Goal: Information Seeking & Learning: Learn about a topic

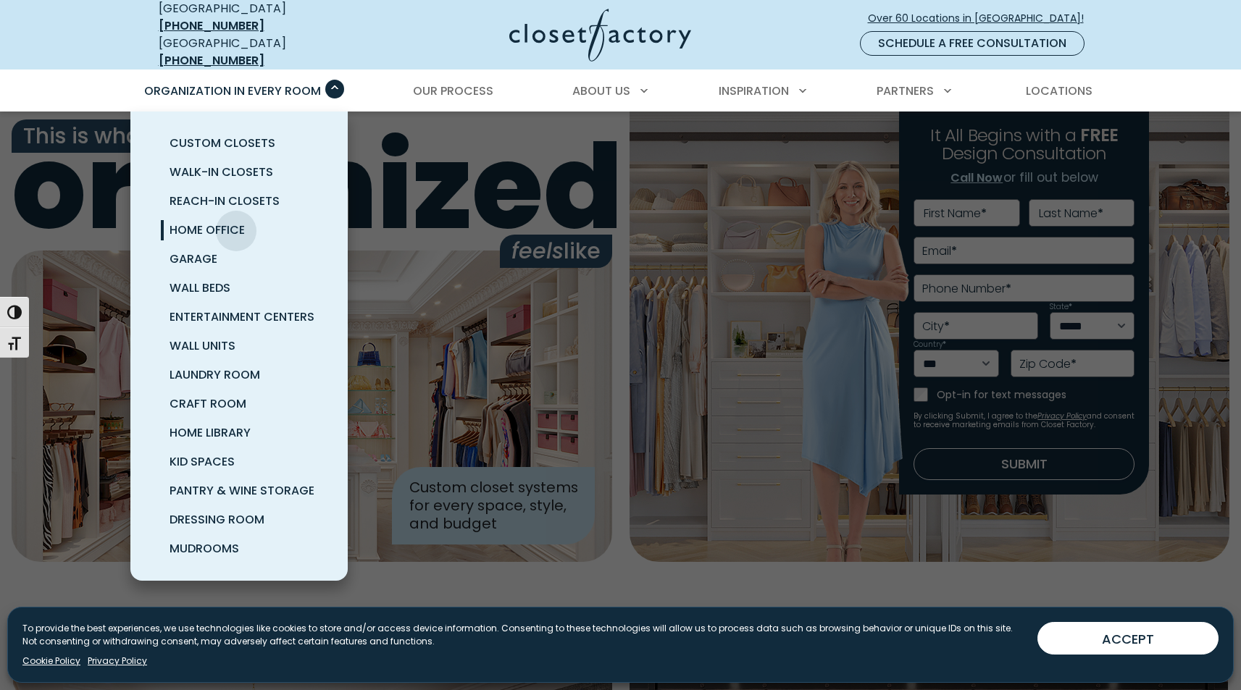
click at [236, 222] on span "Home Office" at bounding box center [207, 230] width 75 height 17
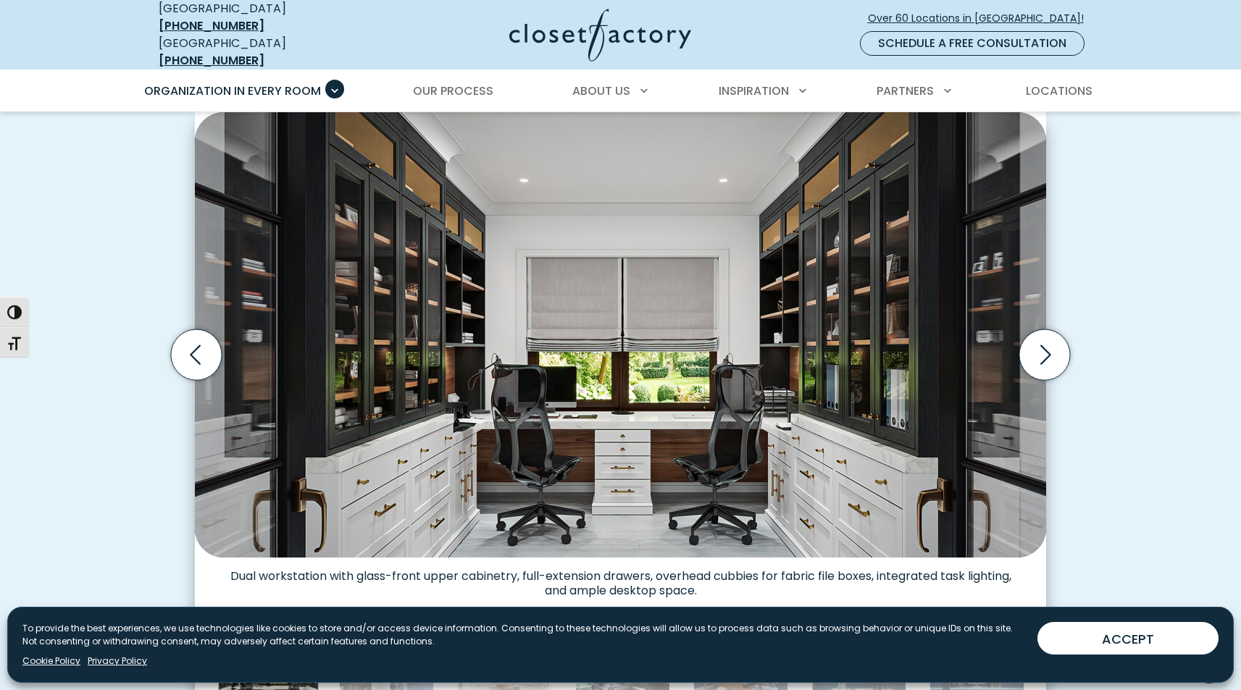
scroll to position [409, 0]
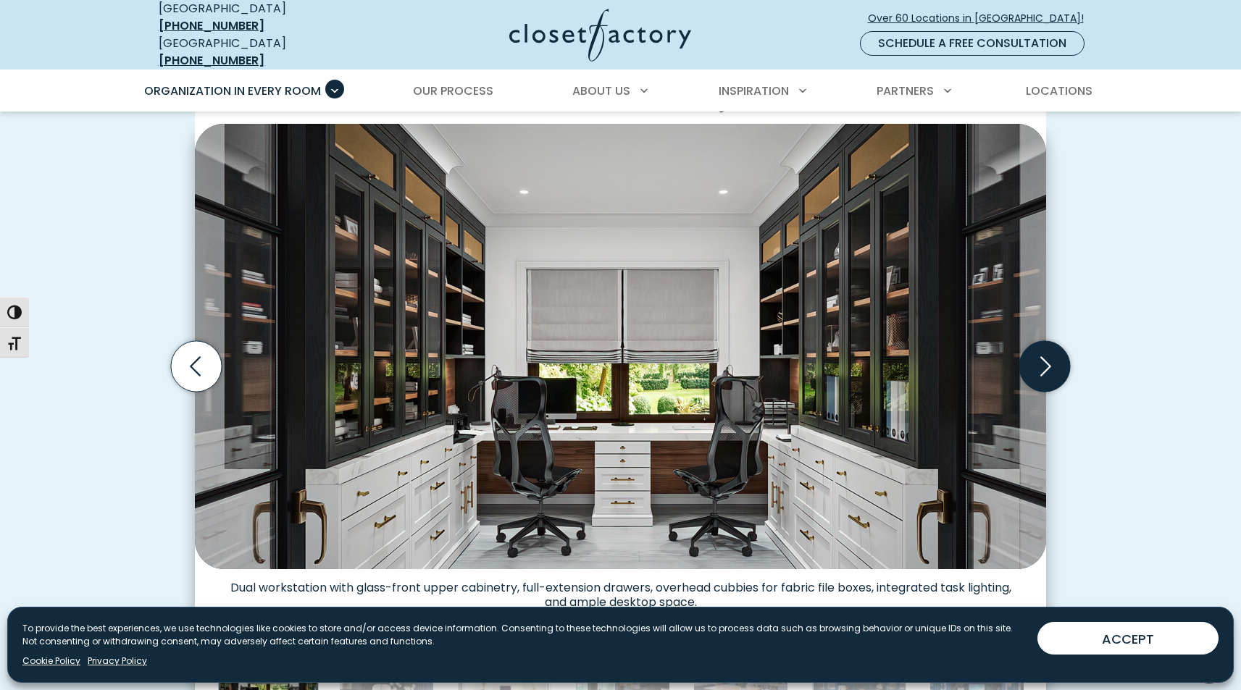
click at [1048, 356] on icon "Next slide" at bounding box center [1044, 366] width 51 height 51
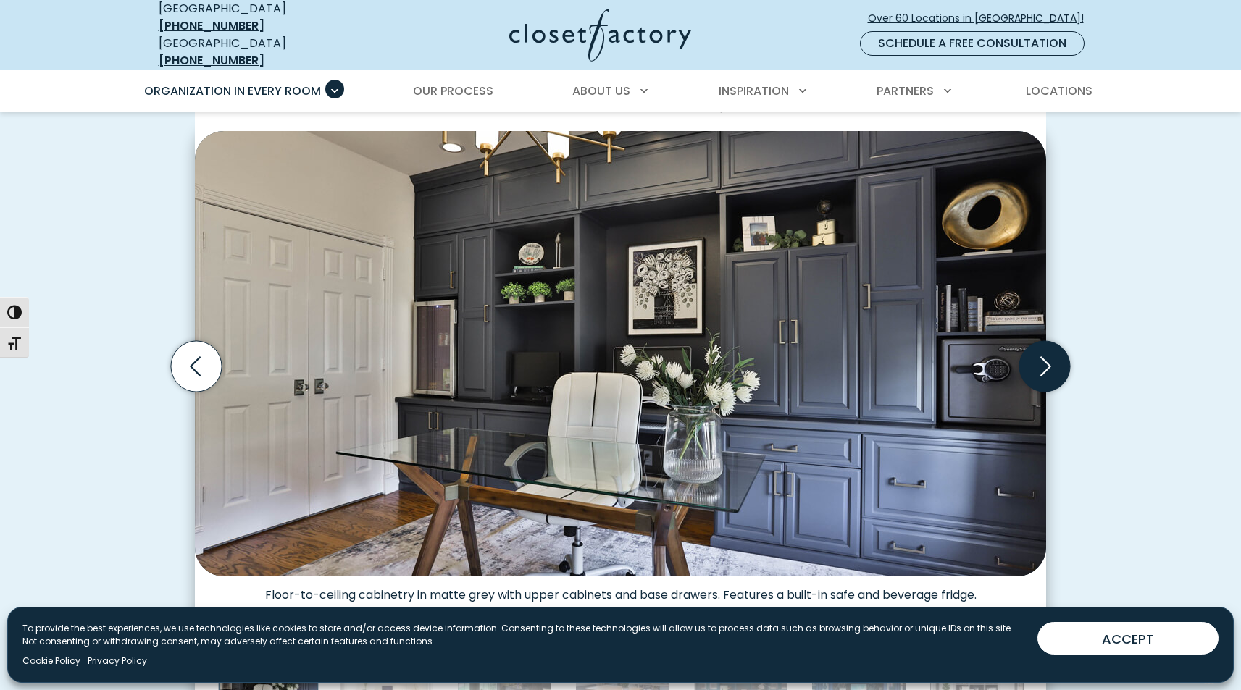
click at [1047, 359] on icon "Next slide" at bounding box center [1045, 367] width 11 height 20
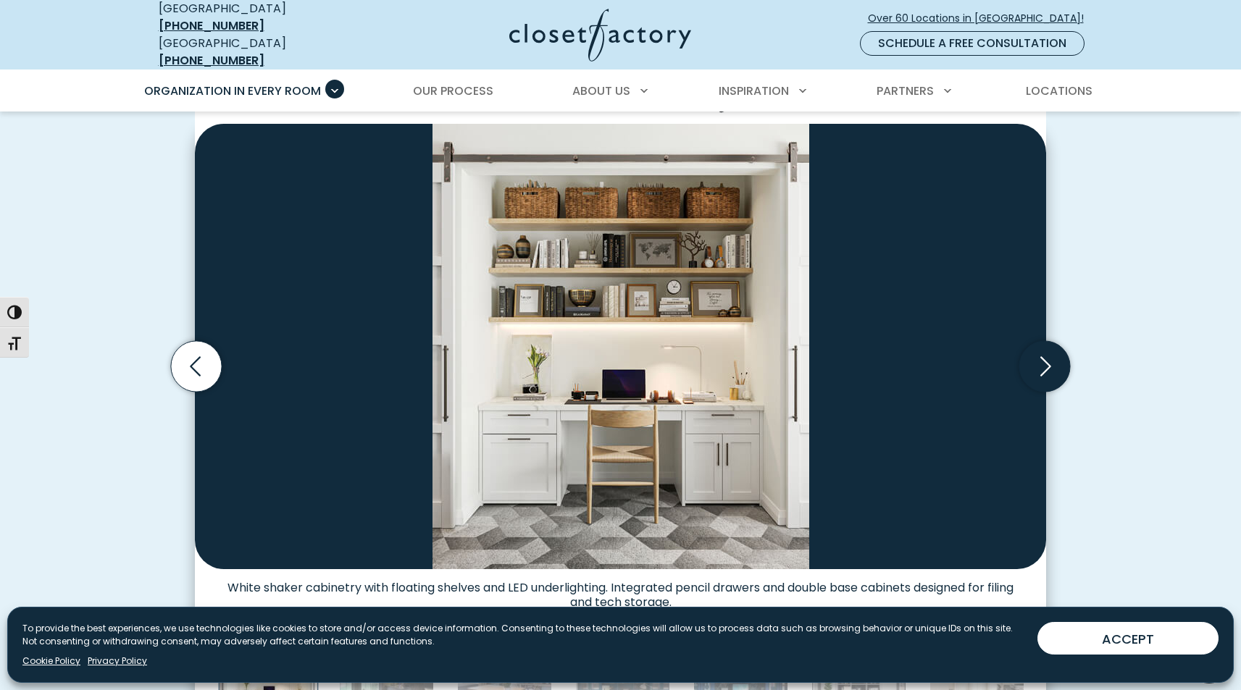
click at [1047, 359] on icon "Next slide" at bounding box center [1045, 367] width 11 height 20
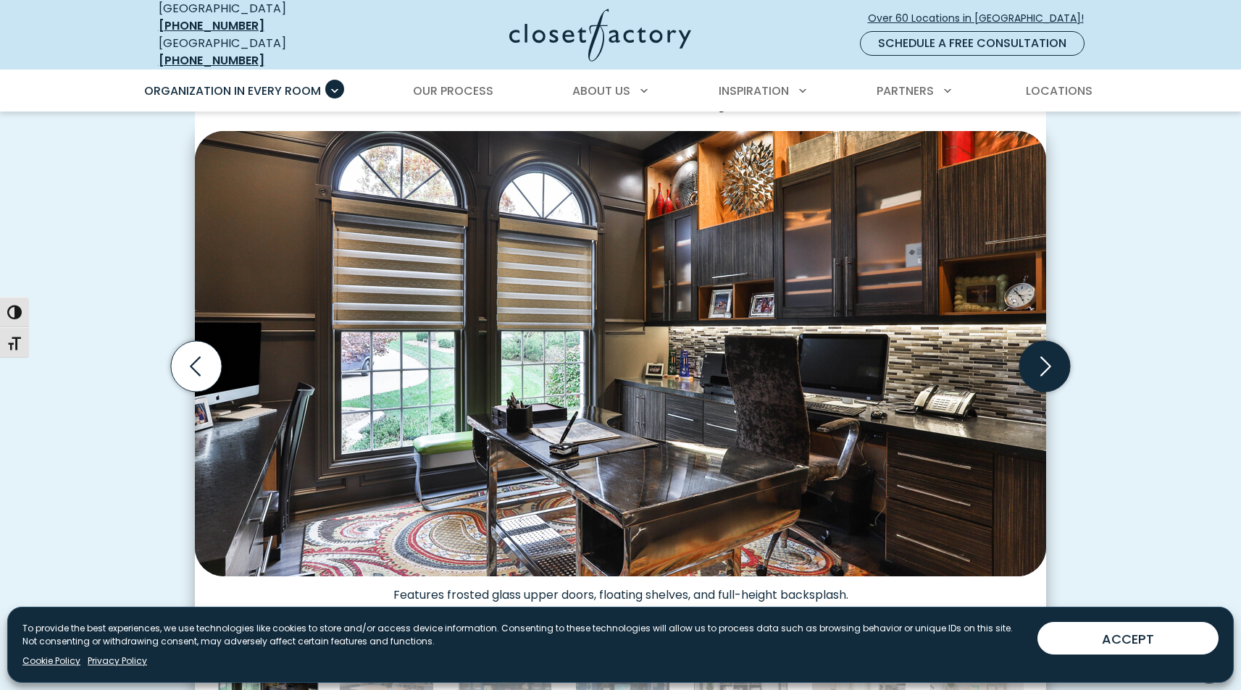
click at [1047, 359] on icon "Next slide" at bounding box center [1045, 367] width 11 height 20
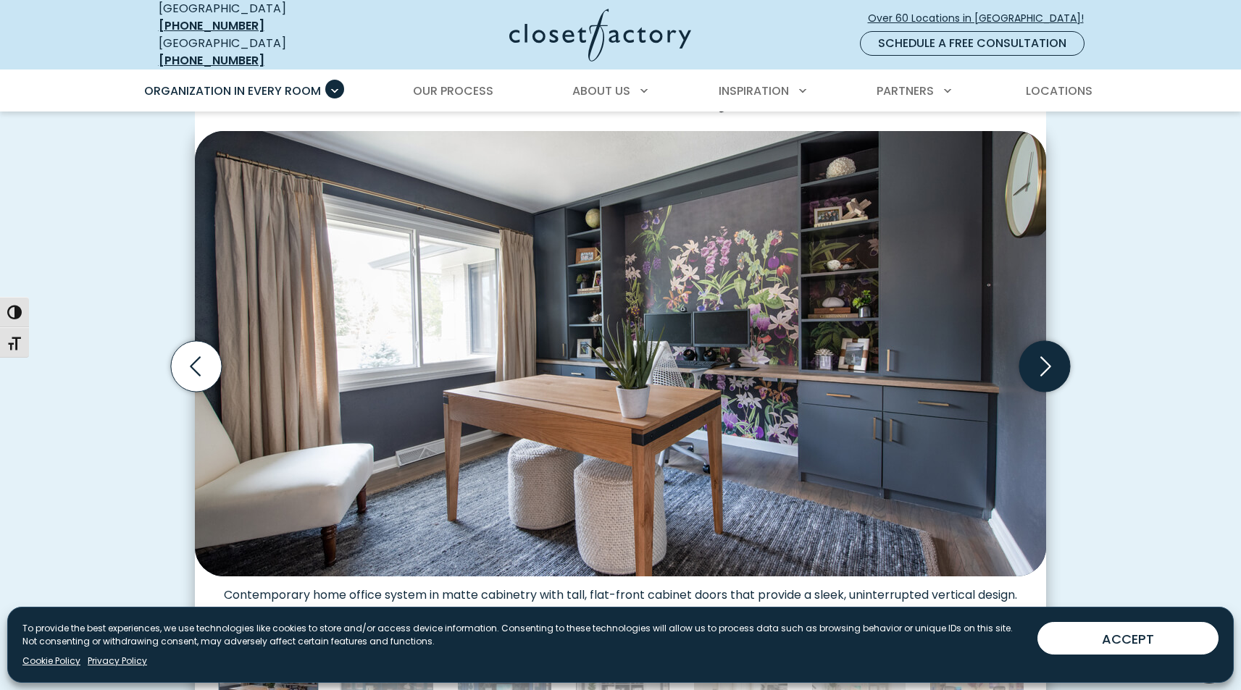
click at [1047, 359] on icon "Next slide" at bounding box center [1045, 367] width 11 height 20
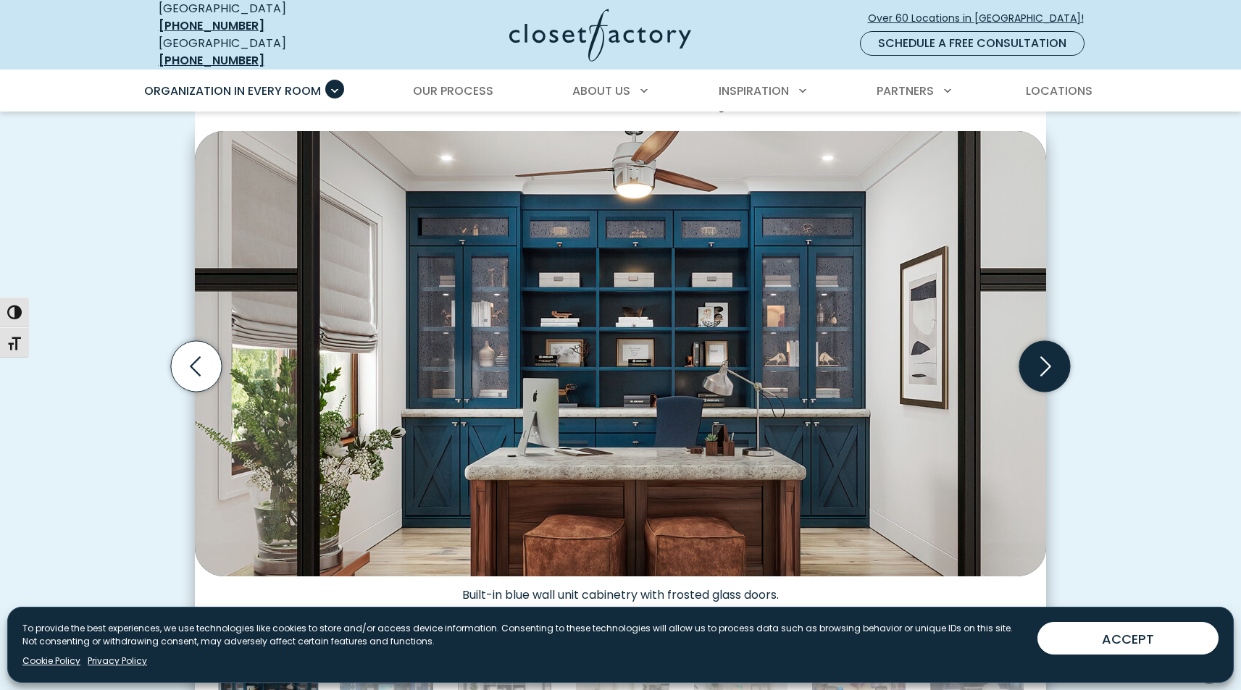
click at [1047, 359] on icon "Next slide" at bounding box center [1045, 367] width 11 height 20
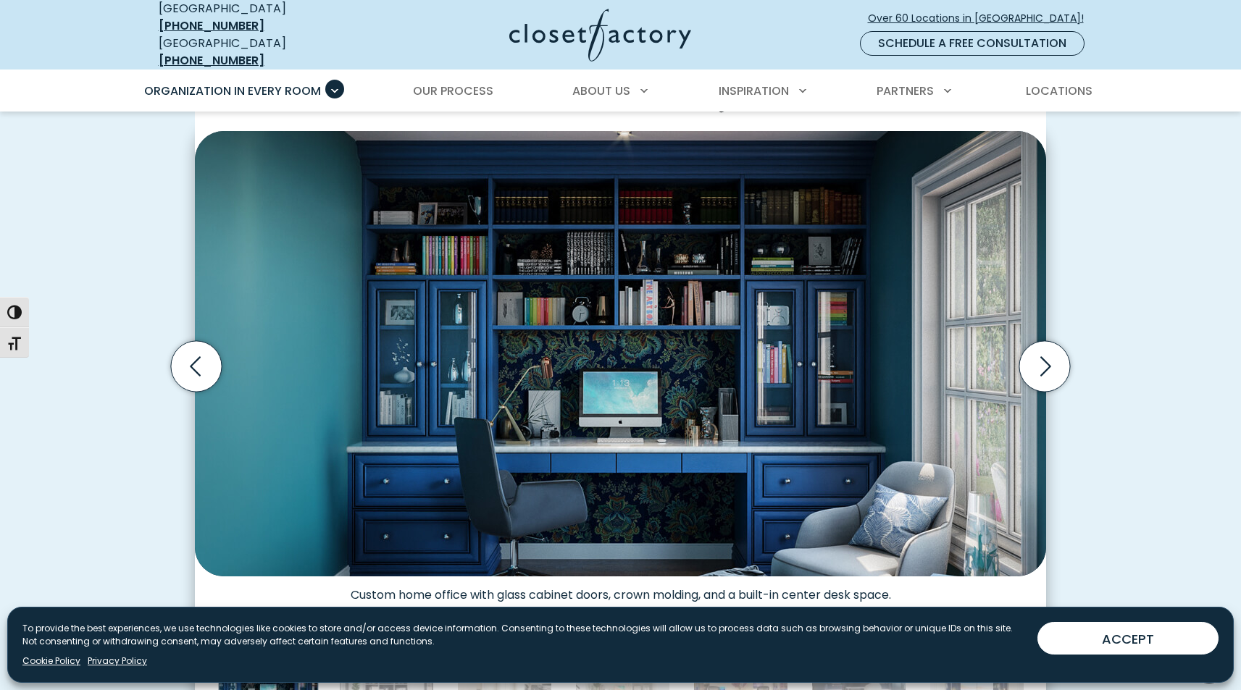
click at [1052, 357] on icon "Next slide" at bounding box center [1044, 366] width 51 height 51
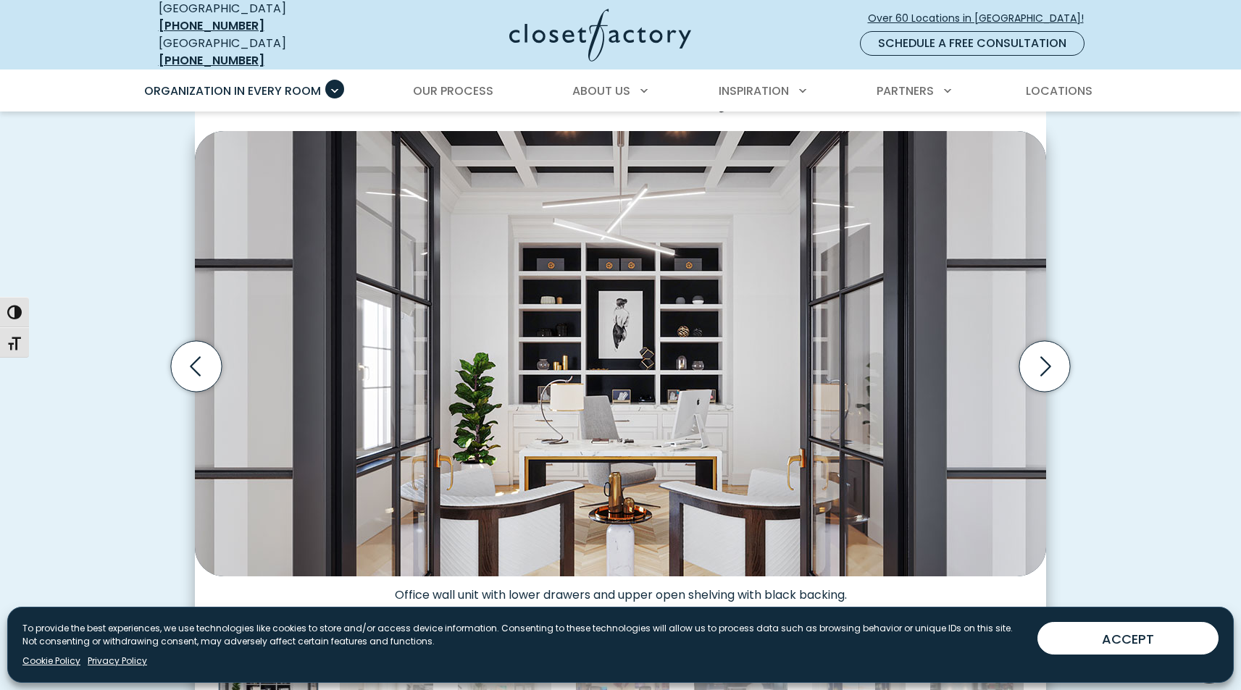
click at [1052, 357] on icon "Next slide" at bounding box center [1044, 366] width 51 height 51
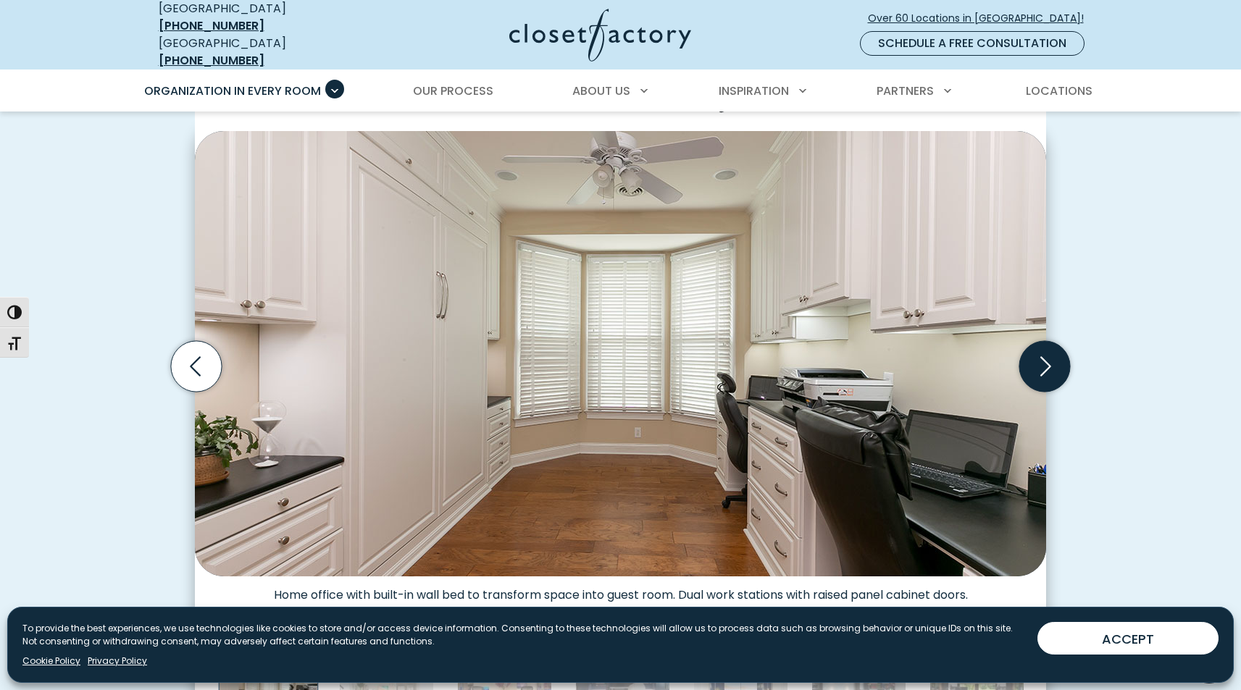
click at [1052, 358] on icon "Next slide" at bounding box center [1044, 366] width 51 height 51
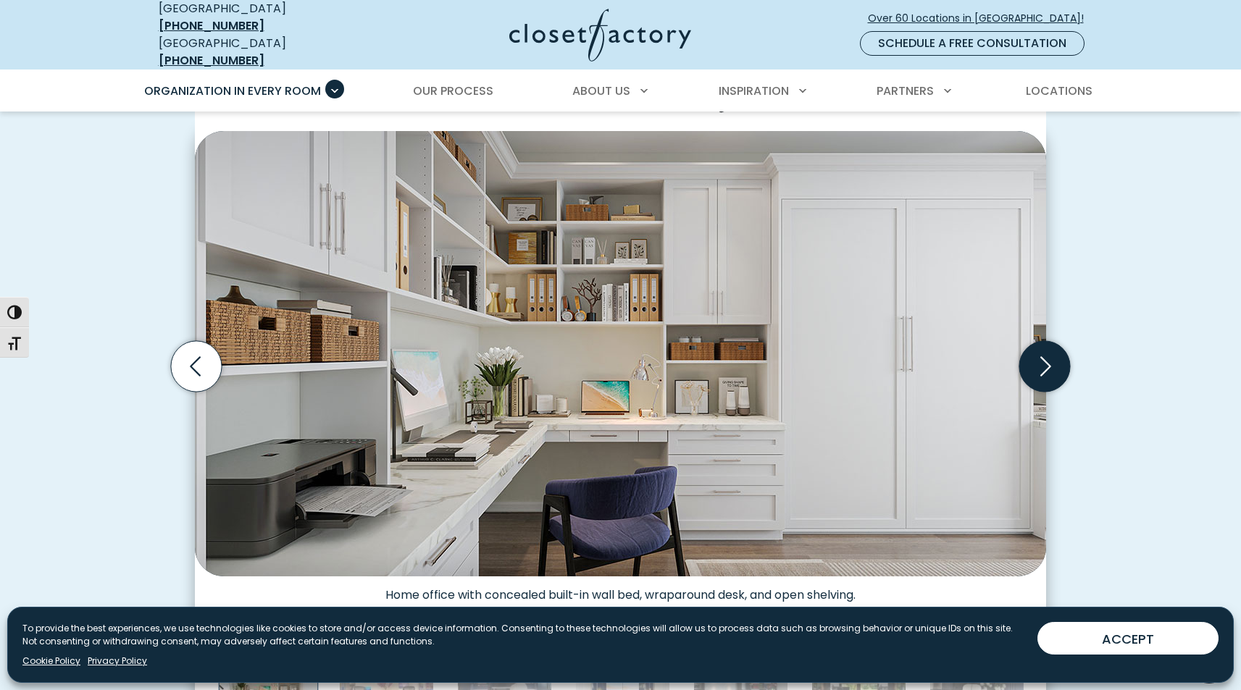
click at [1052, 358] on icon "Next slide" at bounding box center [1044, 366] width 51 height 51
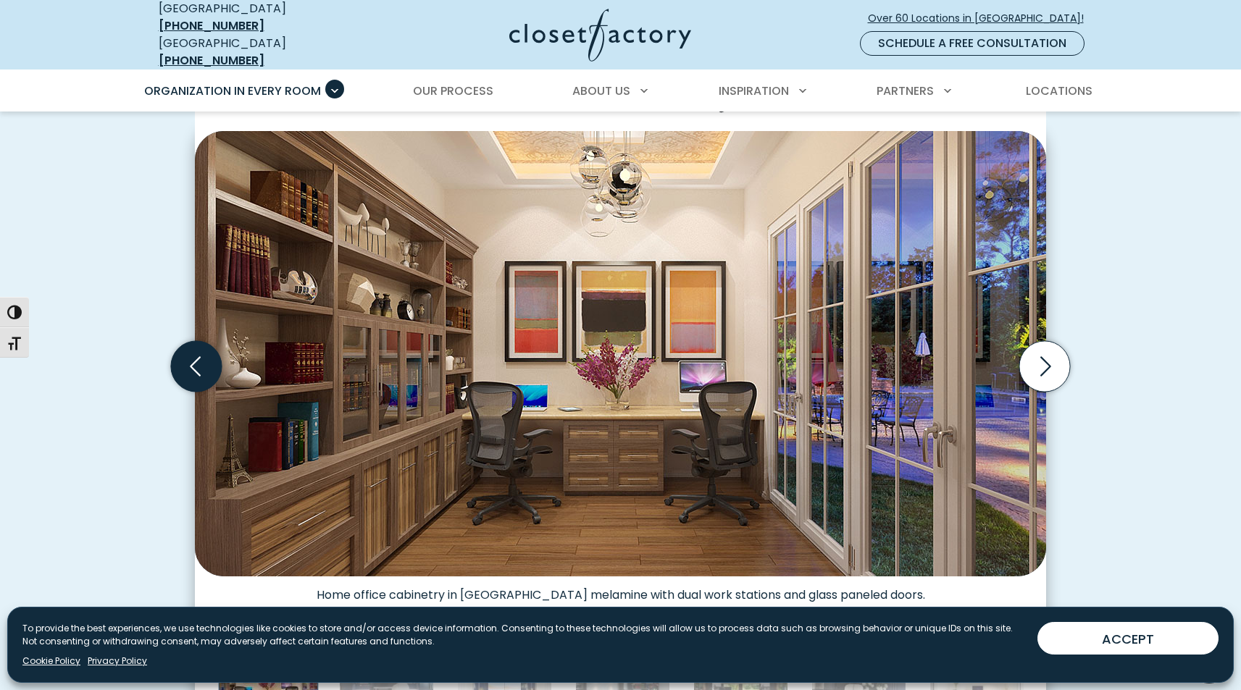
click at [188, 359] on icon "Previous slide" at bounding box center [196, 366] width 51 height 51
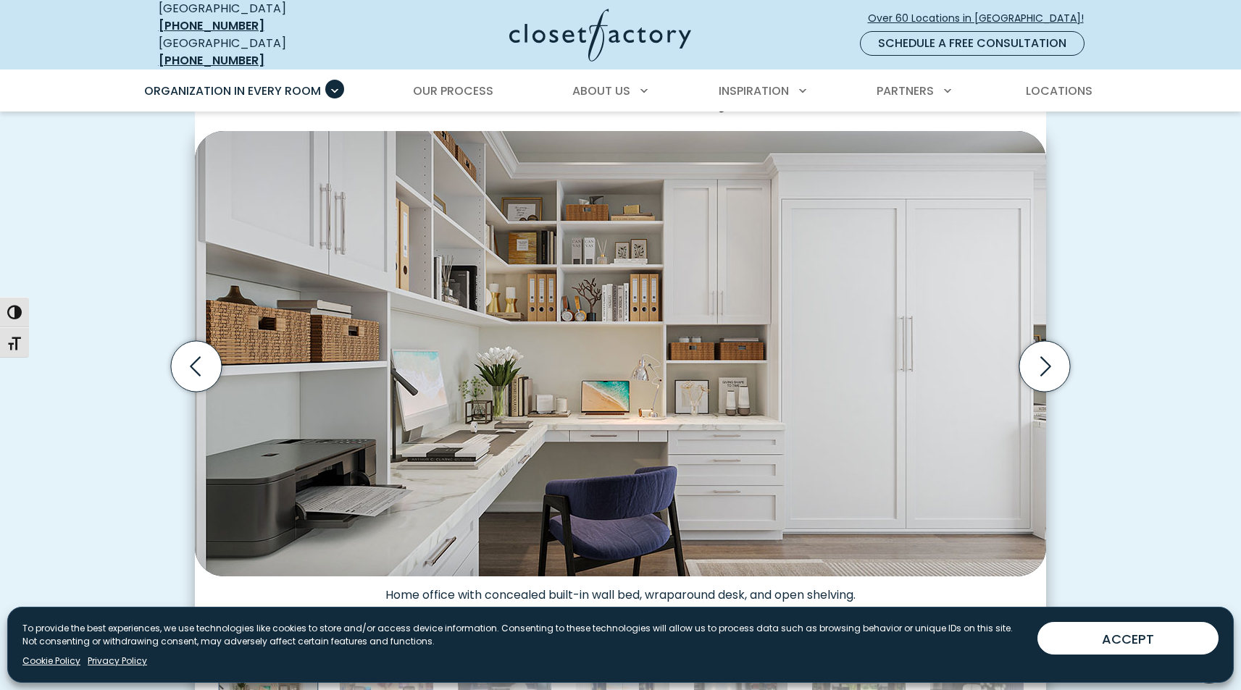
click at [1044, 352] on icon "Next slide" at bounding box center [1044, 366] width 51 height 51
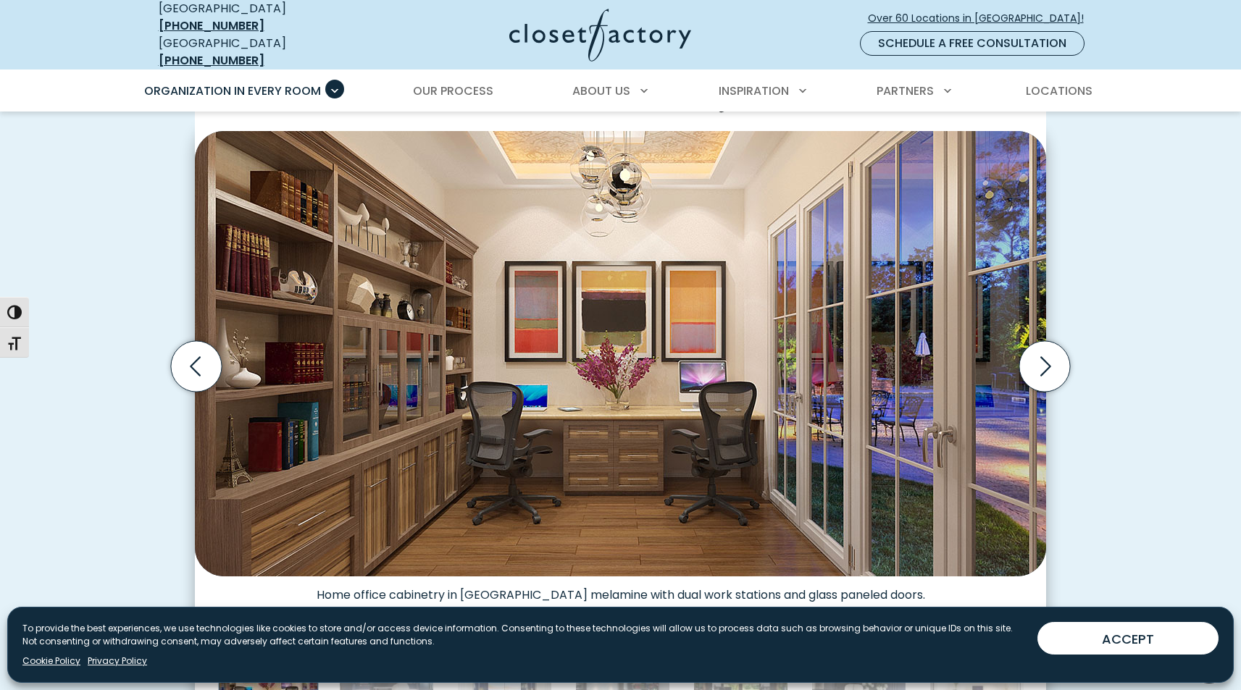
click at [1044, 352] on icon "Next slide" at bounding box center [1044, 366] width 51 height 51
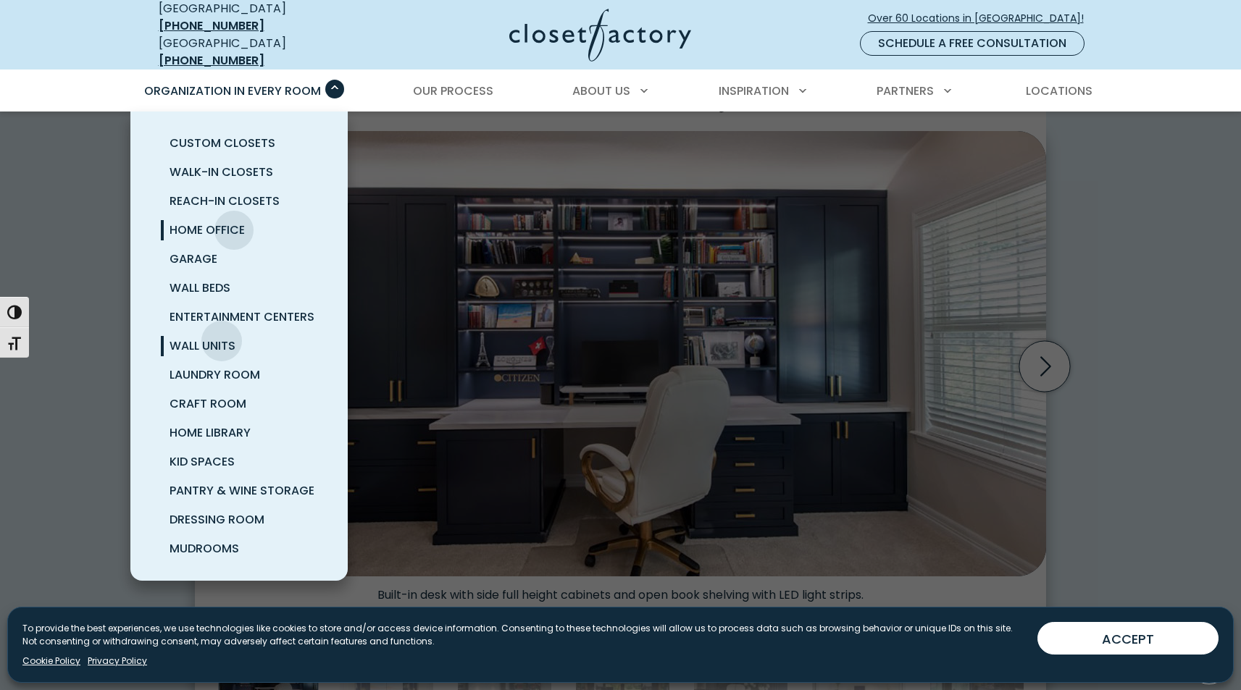
click at [222, 338] on span "Wall Units" at bounding box center [203, 346] width 66 height 17
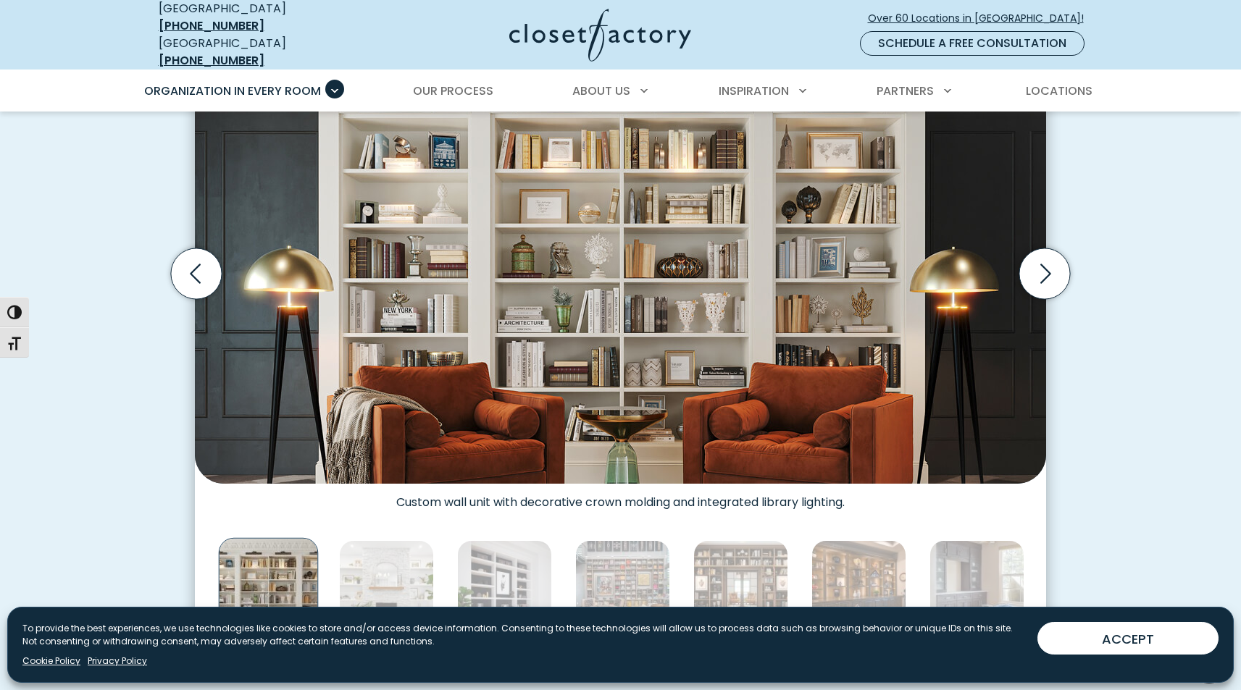
scroll to position [490, 0]
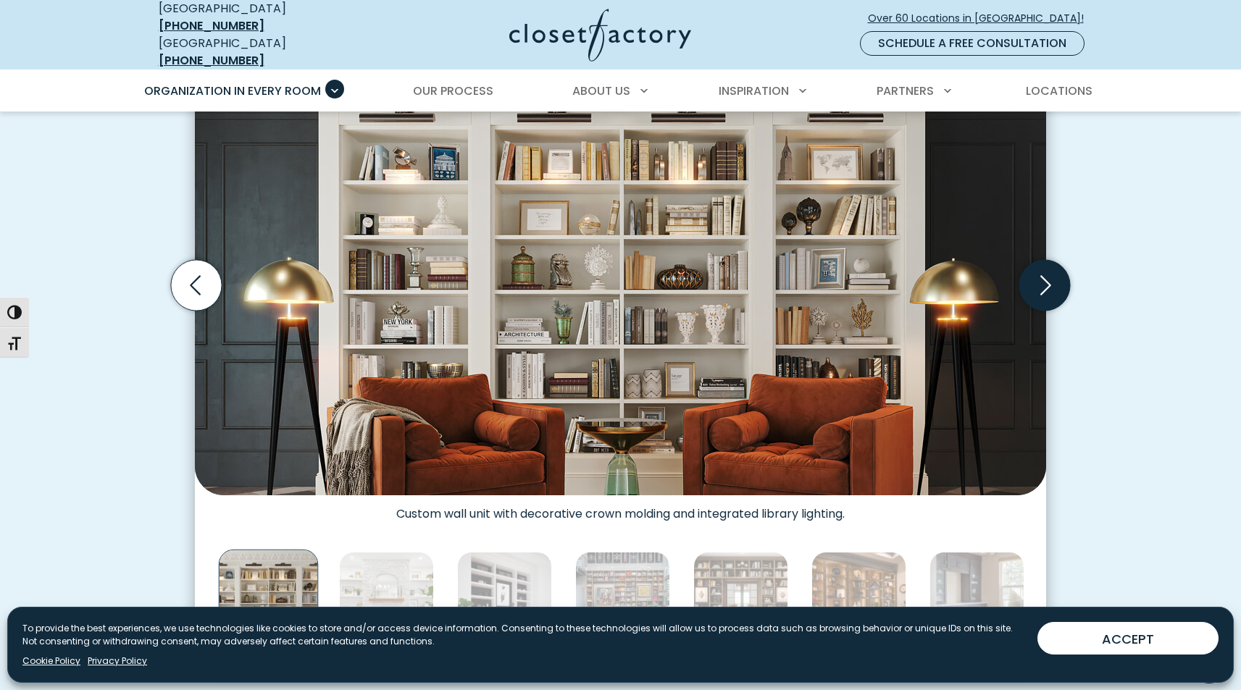
click at [1054, 274] on icon "Next slide" at bounding box center [1044, 285] width 51 height 51
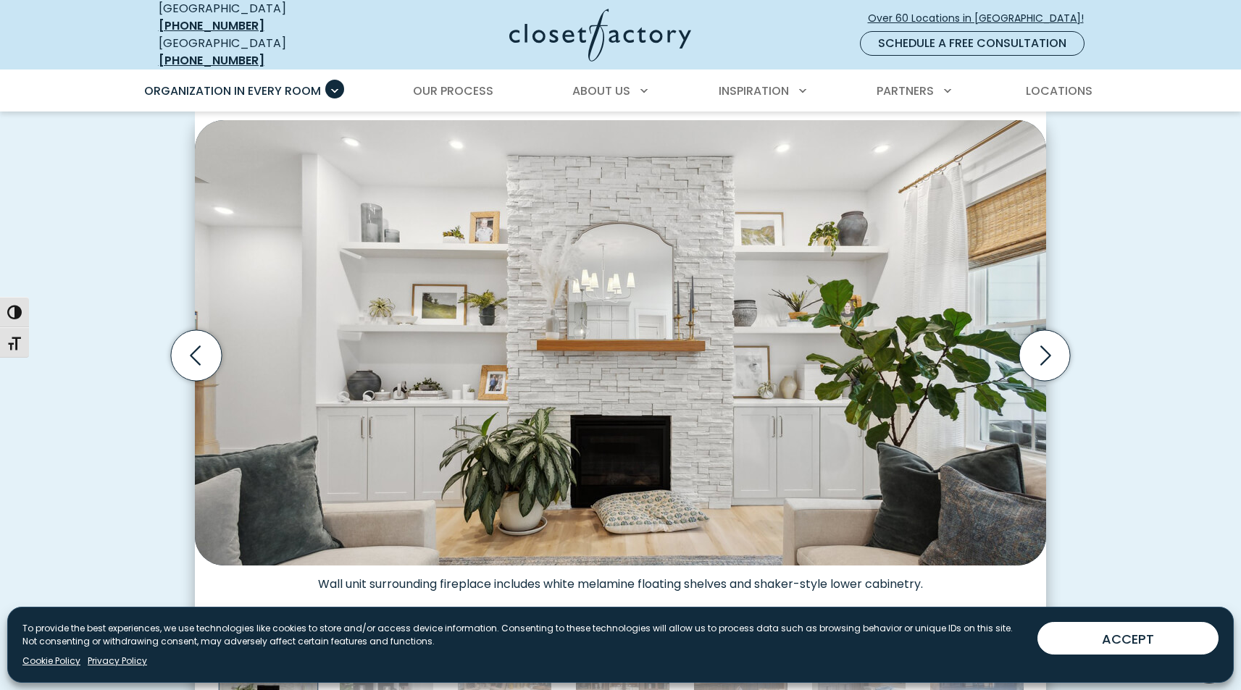
scroll to position [385, 0]
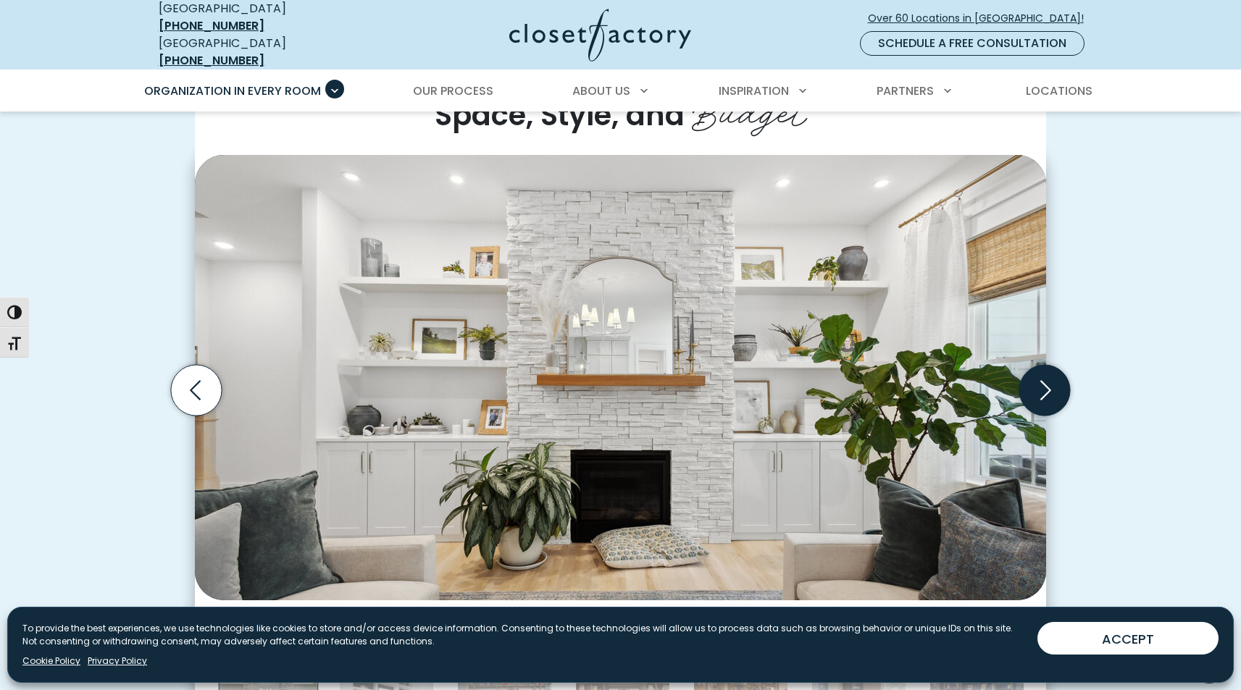
click at [1045, 374] on icon "Next slide" at bounding box center [1044, 390] width 51 height 51
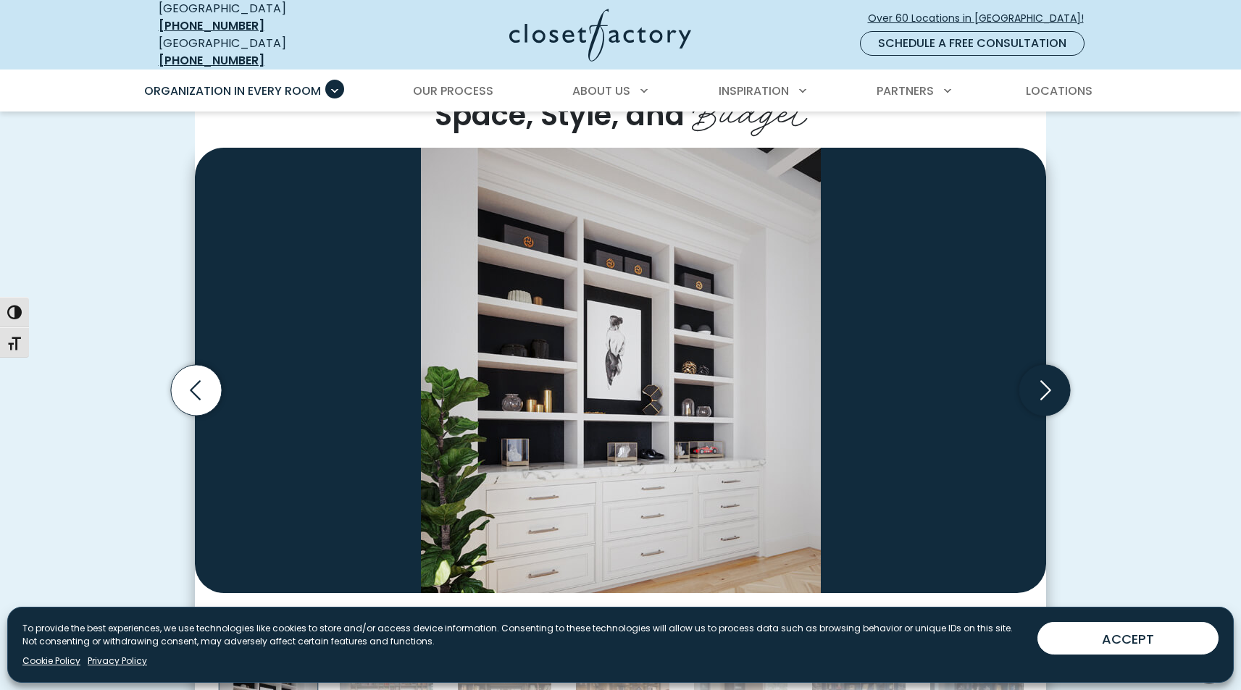
click at [1045, 374] on icon "Next slide" at bounding box center [1044, 390] width 51 height 51
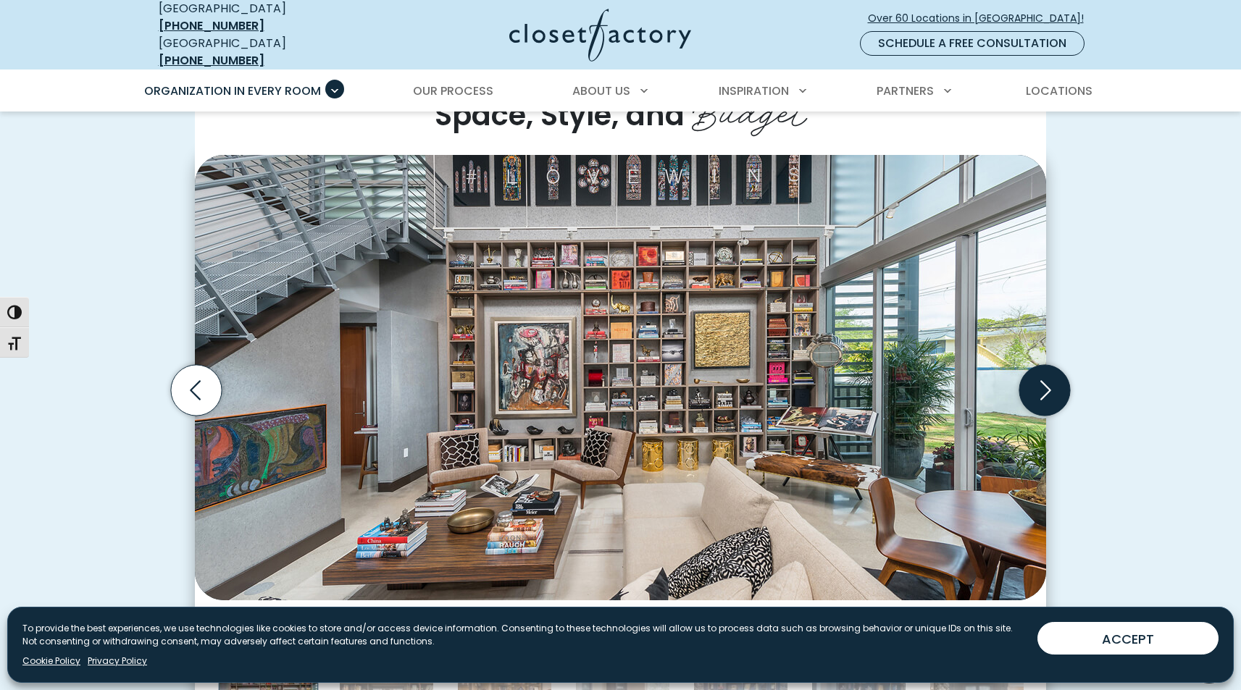
click at [1045, 374] on icon "Next slide" at bounding box center [1044, 390] width 51 height 51
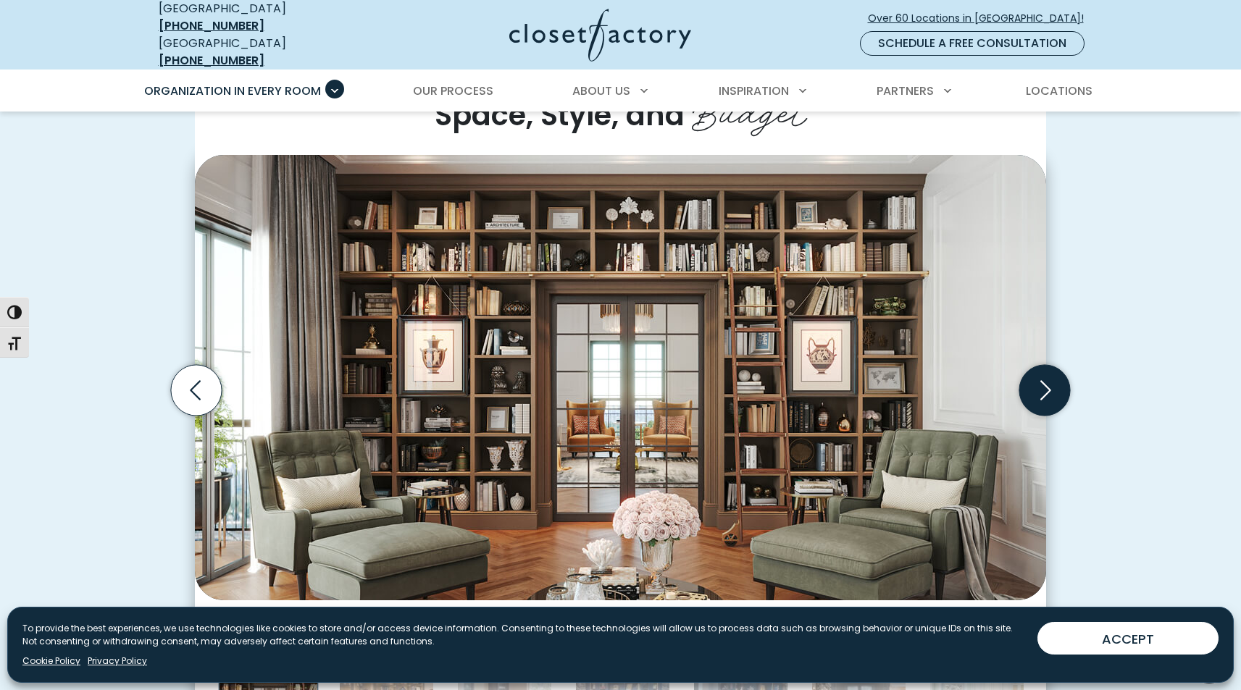
click at [1045, 374] on icon "Next slide" at bounding box center [1044, 390] width 51 height 51
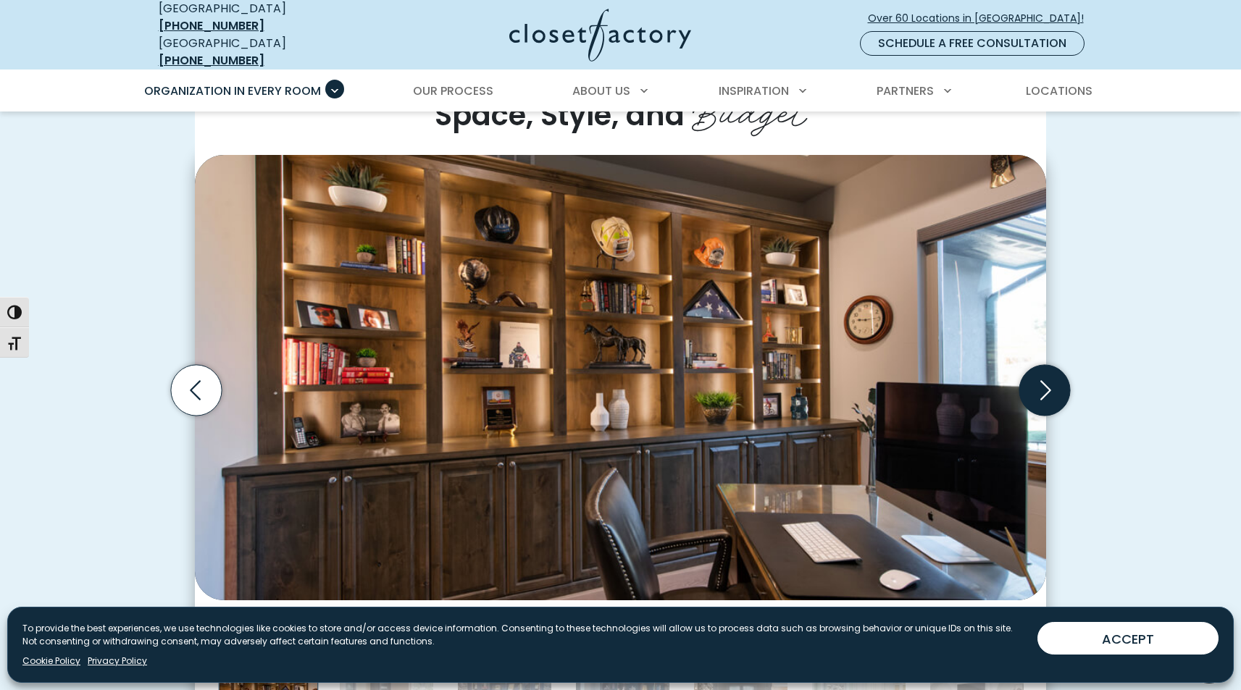
click at [1045, 374] on icon "Next slide" at bounding box center [1044, 390] width 51 height 51
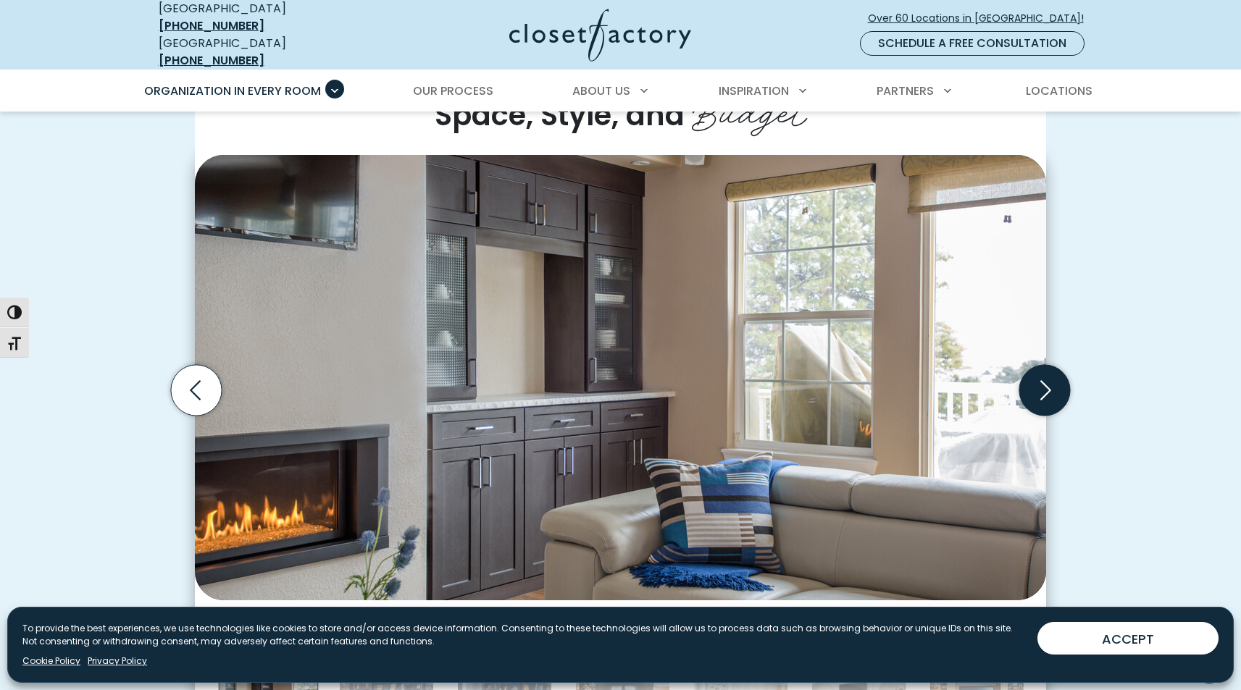
click at [1045, 374] on icon "Next slide" at bounding box center [1044, 390] width 51 height 51
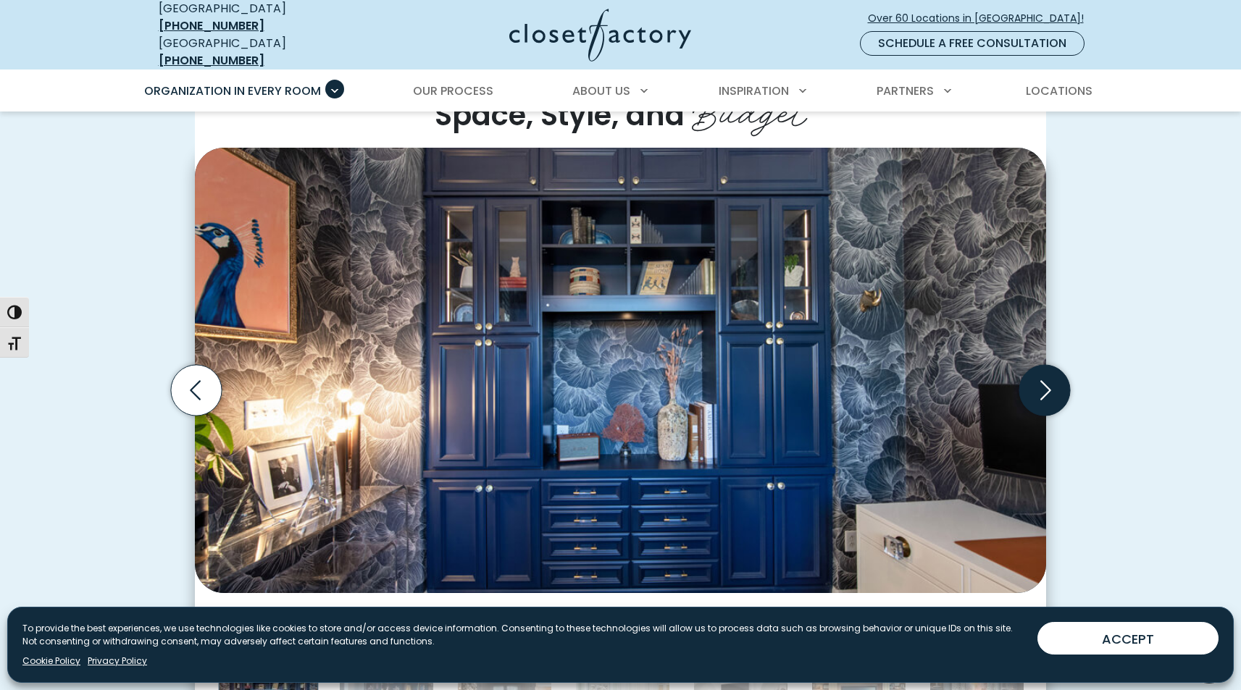
click at [1045, 374] on icon "Next slide" at bounding box center [1044, 390] width 51 height 51
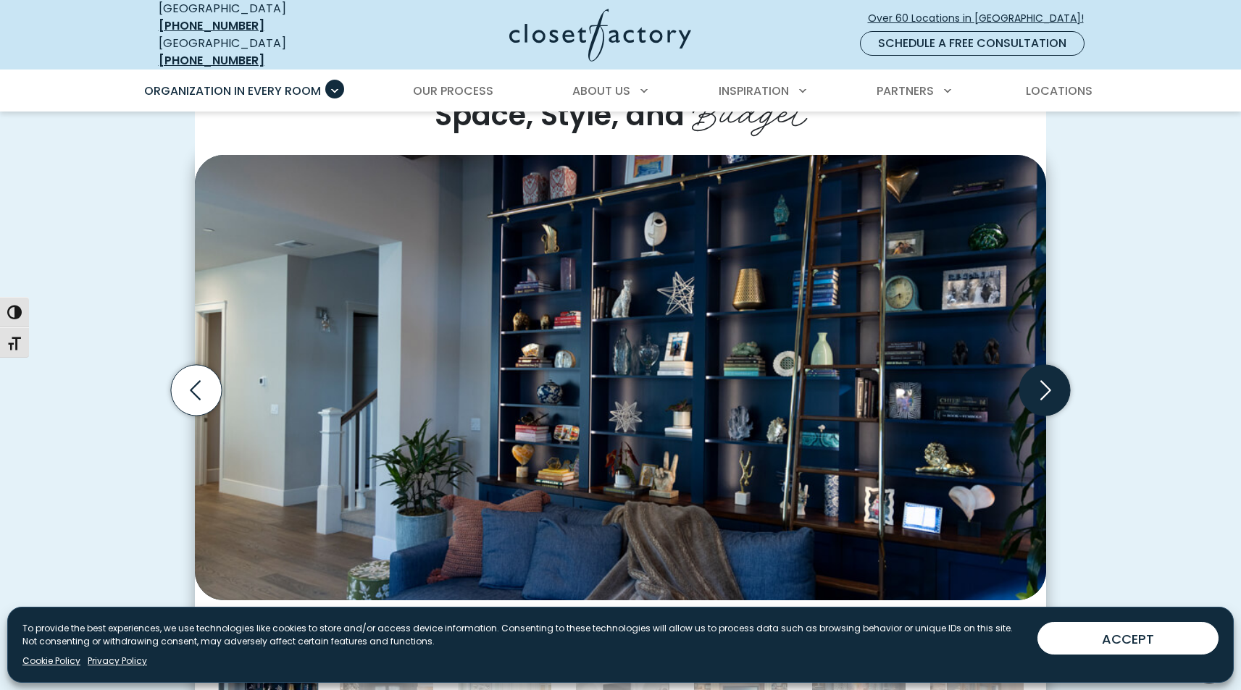
click at [1045, 374] on icon "Next slide" at bounding box center [1044, 390] width 51 height 51
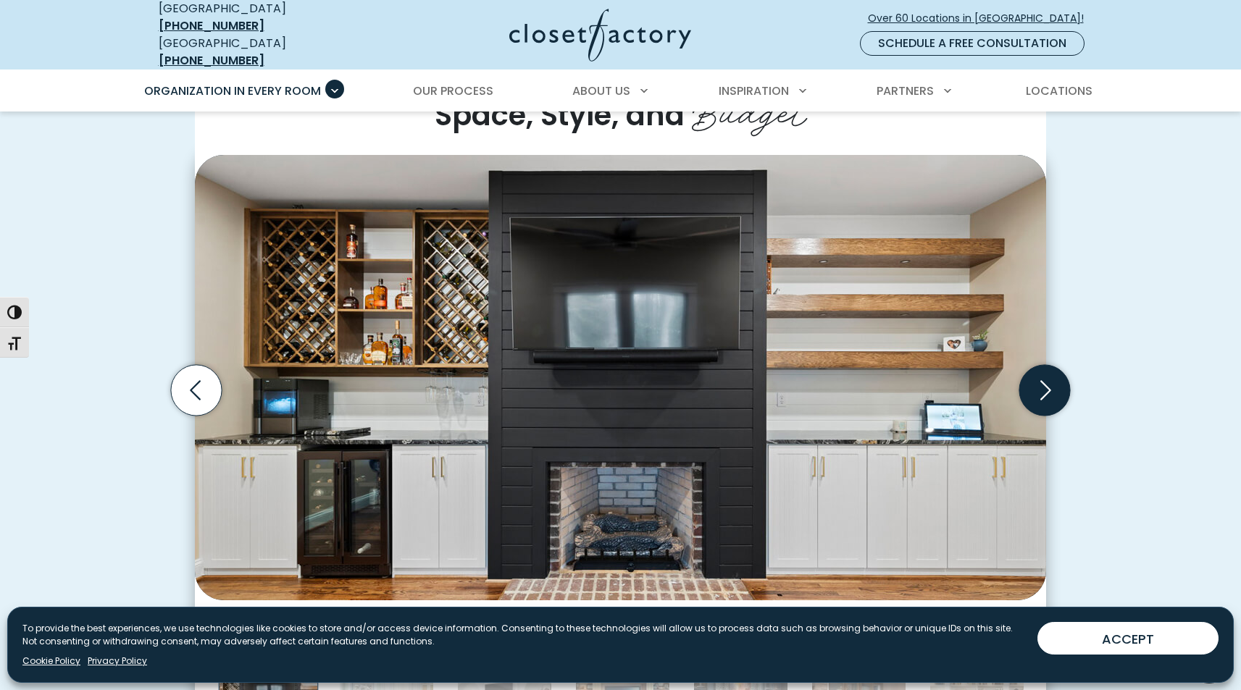
click at [1045, 381] on icon "Next slide" at bounding box center [1045, 391] width 11 height 20
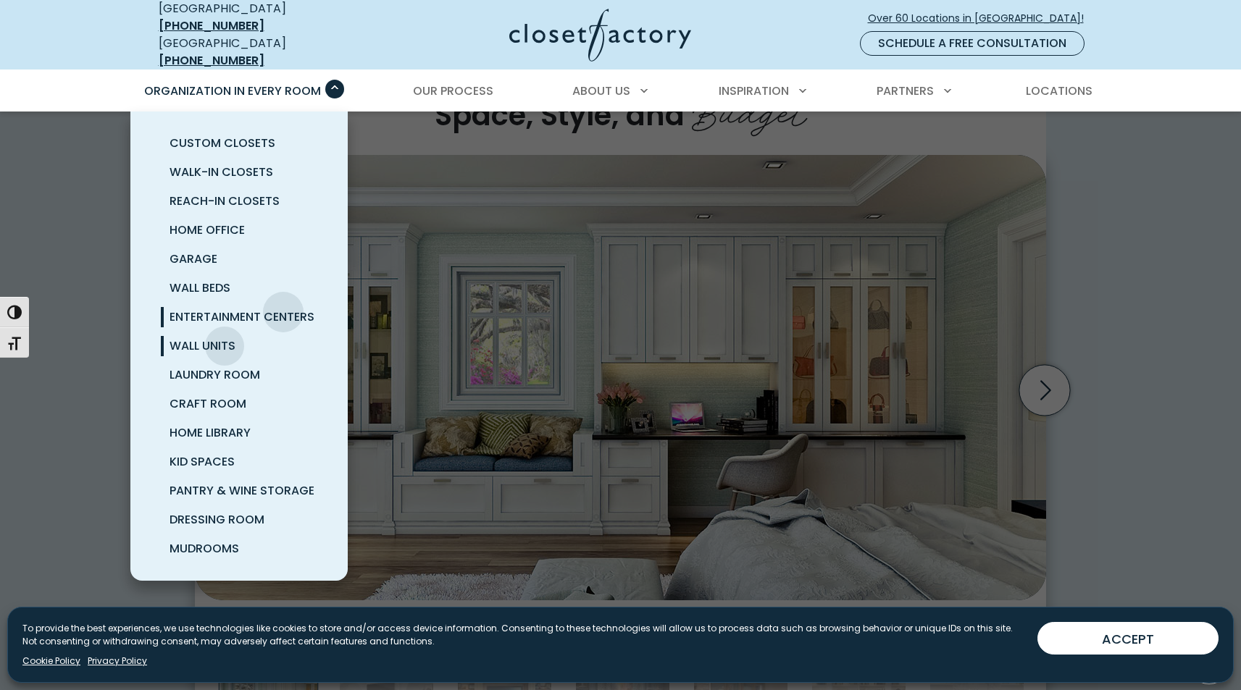
click at [283, 309] on span "Entertainment Centers" at bounding box center [242, 317] width 145 height 17
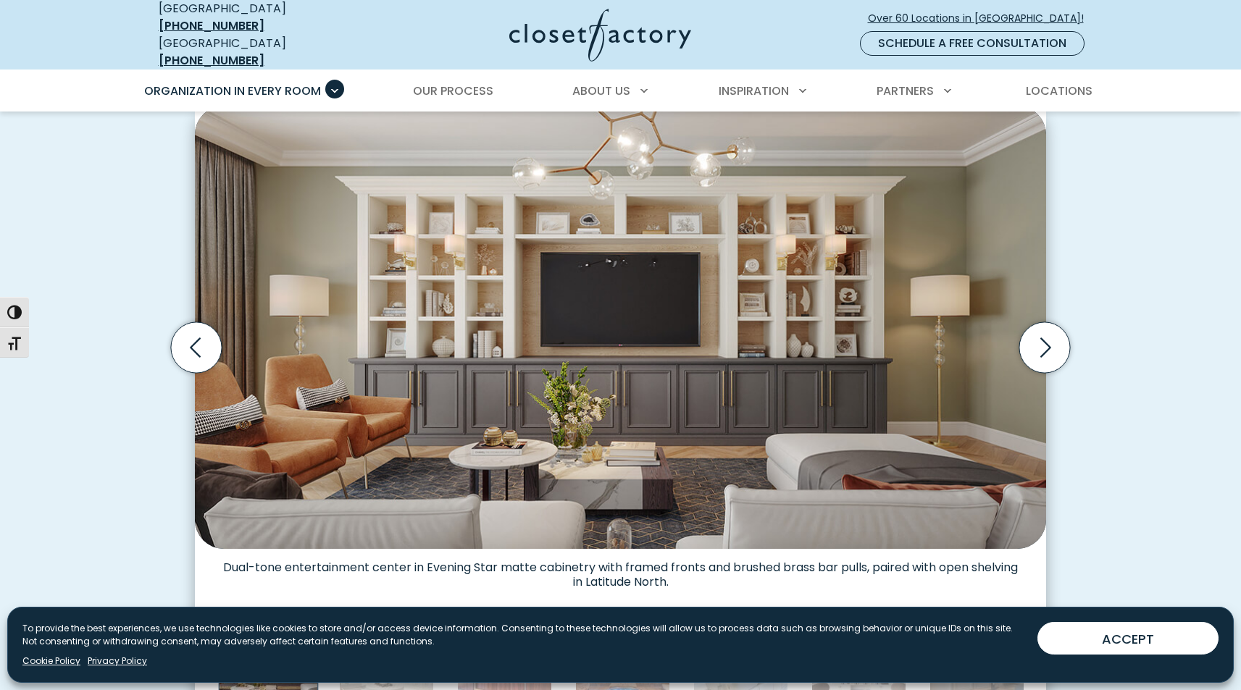
scroll to position [404, 0]
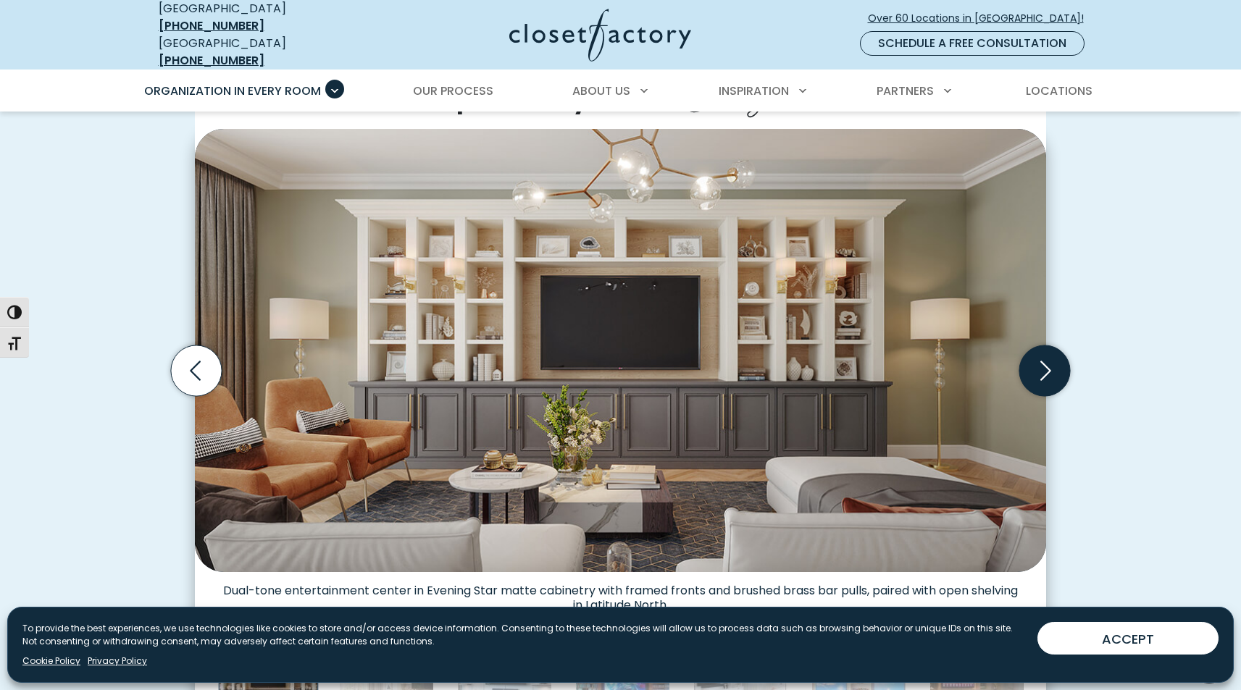
click at [1045, 361] on icon "Next slide" at bounding box center [1045, 371] width 11 height 20
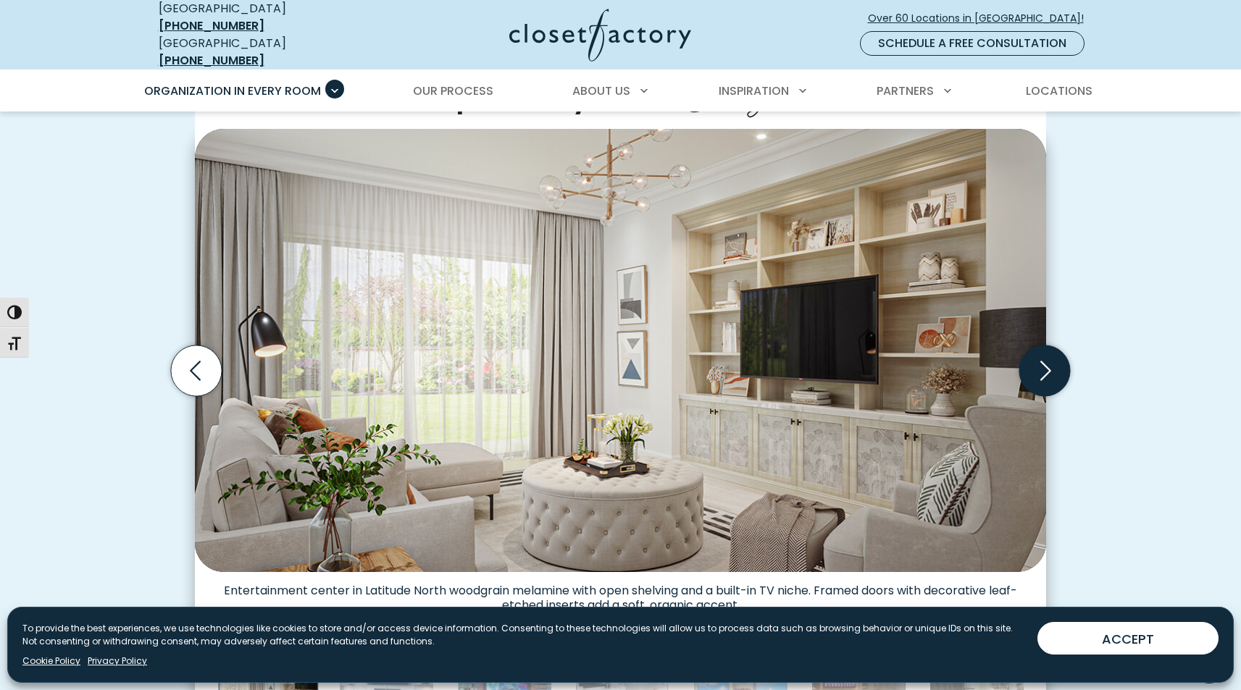
click at [1045, 356] on icon "Next slide" at bounding box center [1044, 371] width 51 height 51
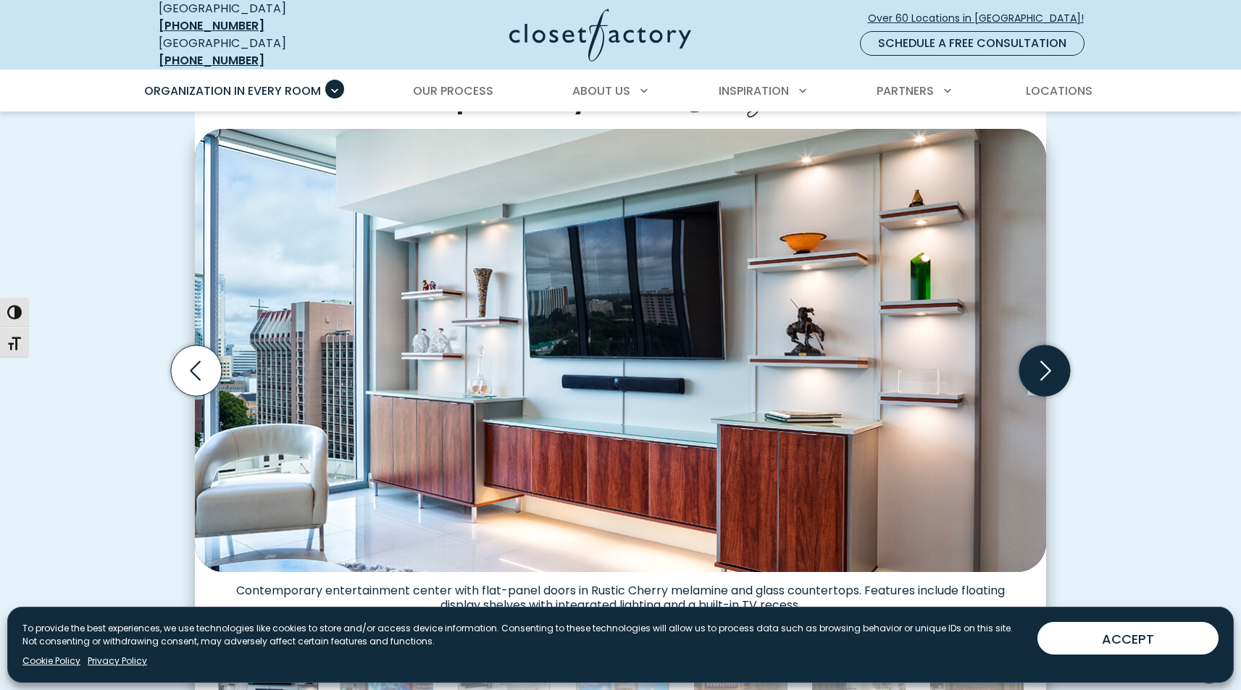
click at [1045, 356] on icon "Next slide" at bounding box center [1044, 371] width 51 height 51
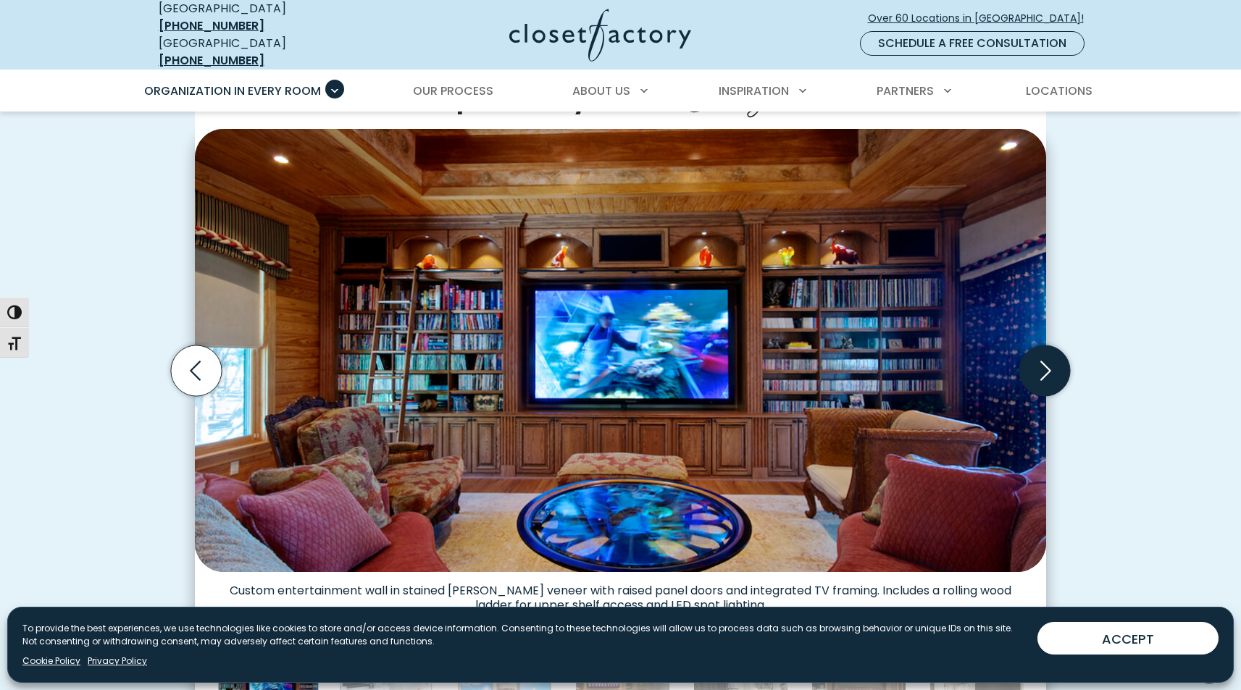
click at [1045, 356] on icon "Next slide" at bounding box center [1044, 371] width 51 height 51
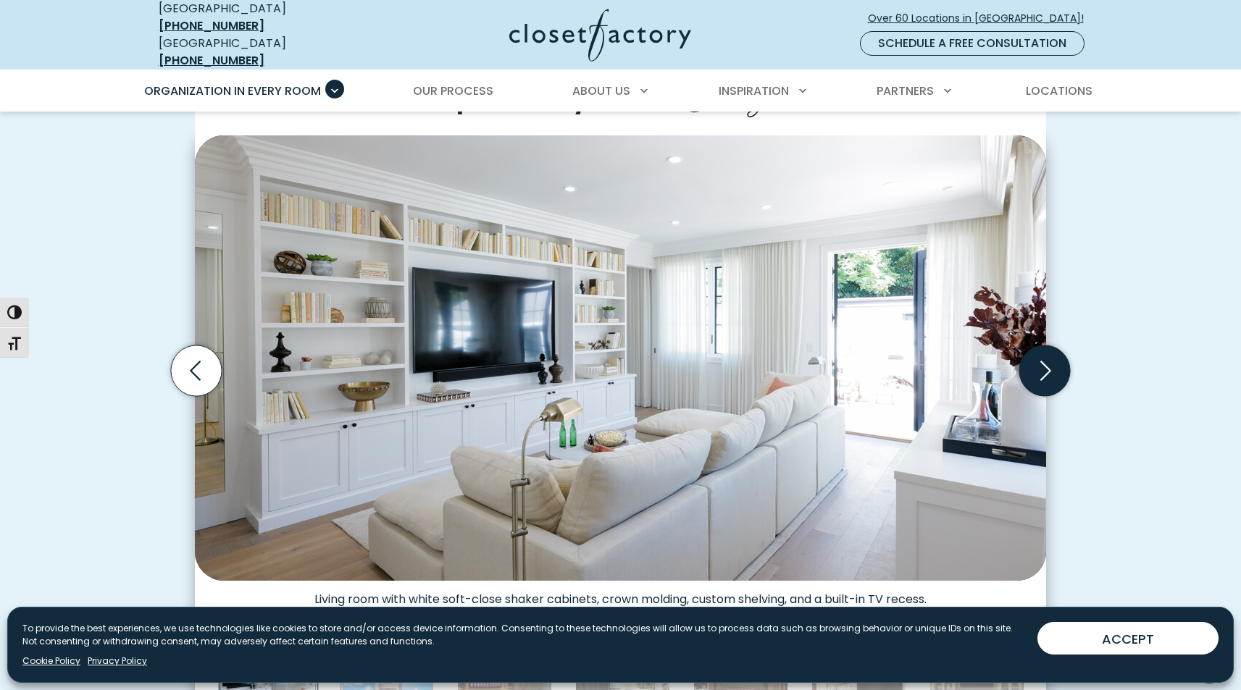
click at [1045, 356] on icon "Next slide" at bounding box center [1044, 371] width 51 height 51
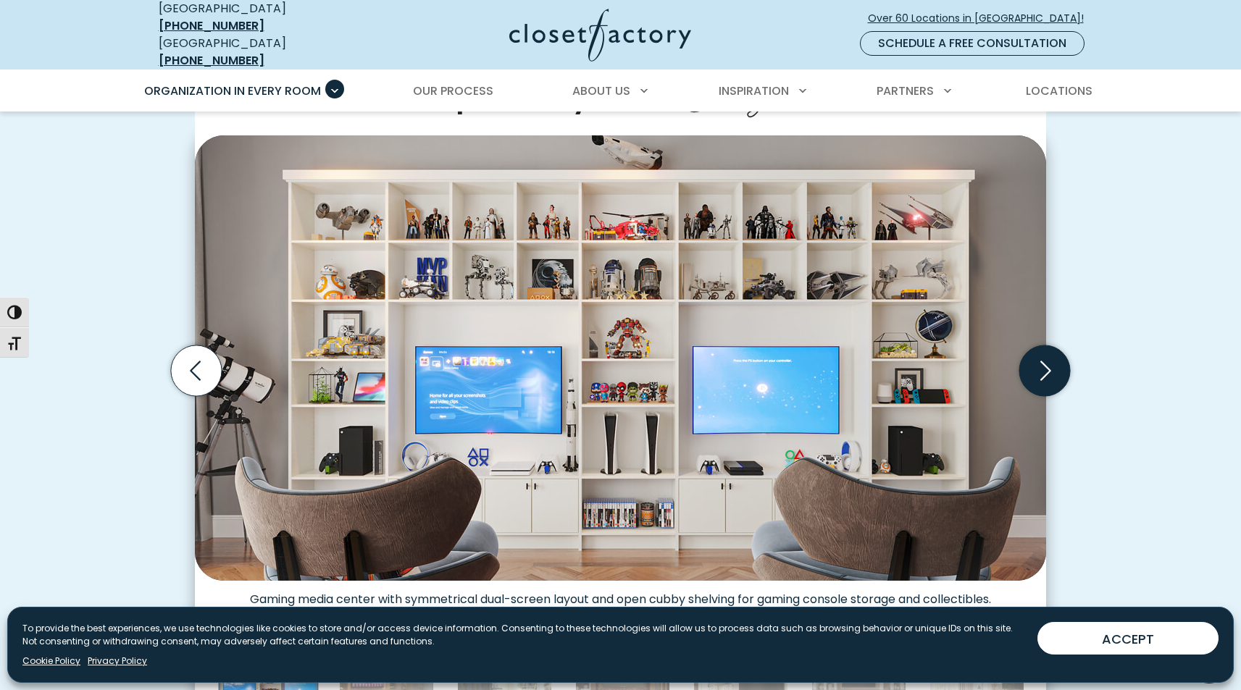
click at [1045, 356] on icon "Next slide" at bounding box center [1044, 371] width 51 height 51
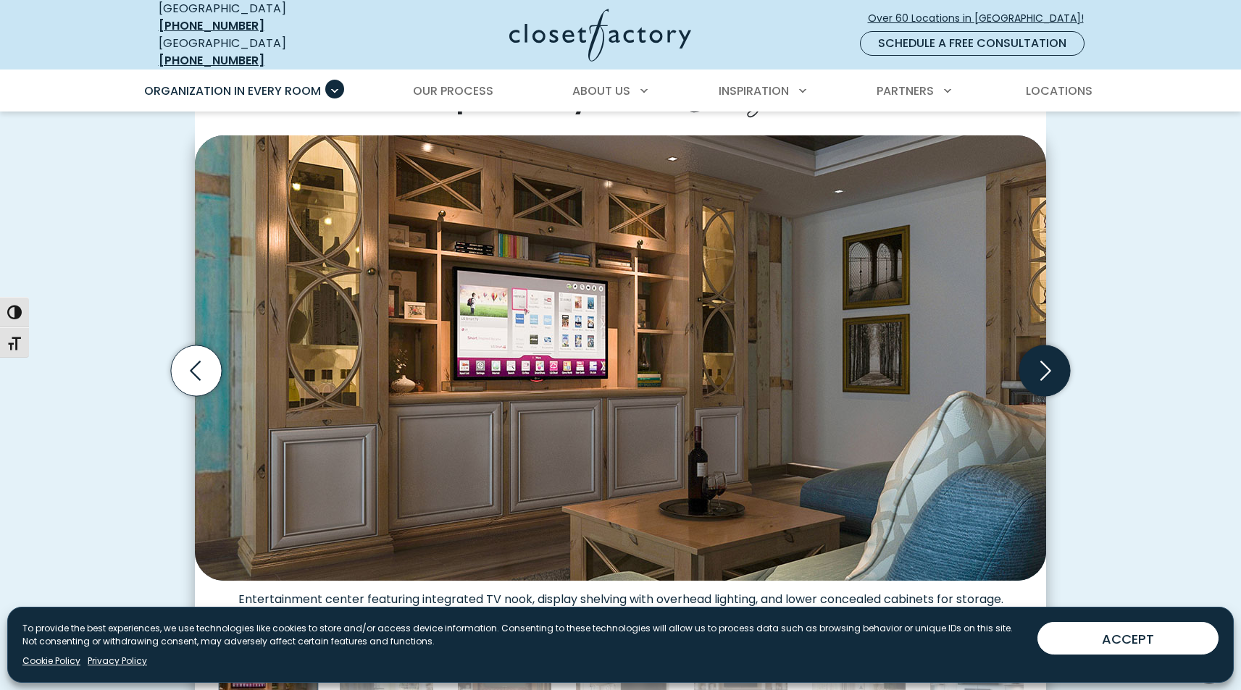
click at [1045, 356] on icon "Next slide" at bounding box center [1044, 371] width 51 height 51
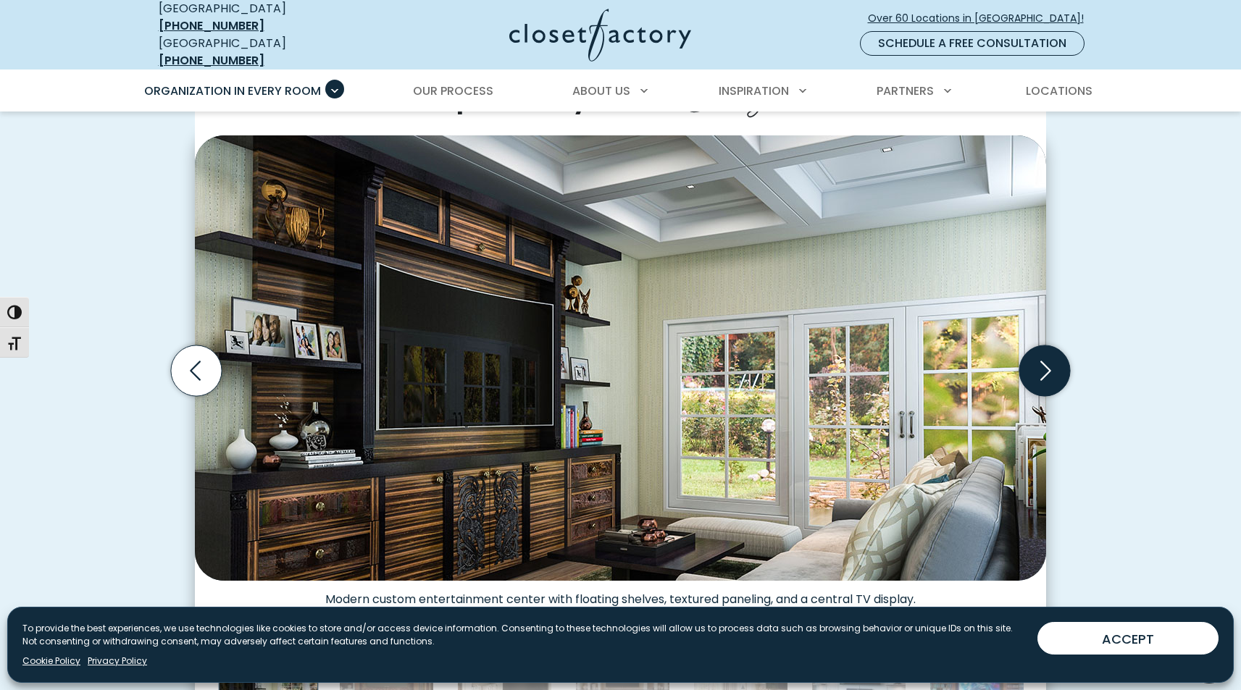
click at [1045, 356] on icon "Next slide" at bounding box center [1044, 371] width 51 height 51
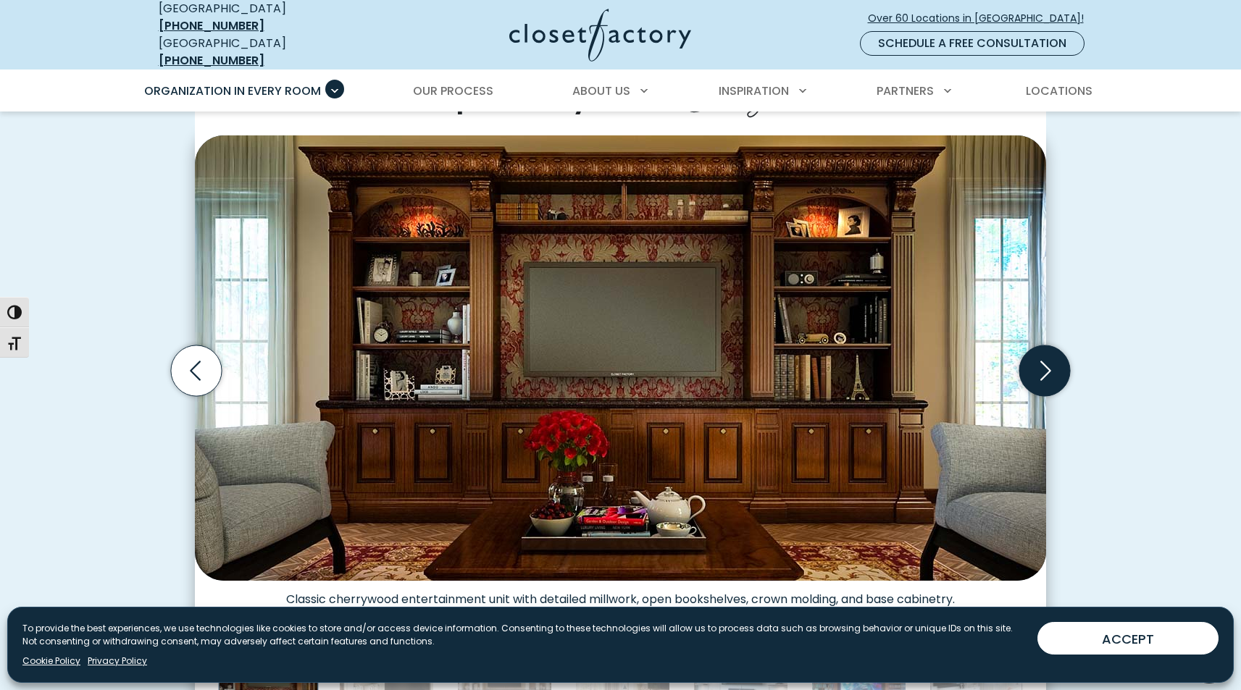
click at [1045, 356] on icon "Next slide" at bounding box center [1044, 371] width 51 height 51
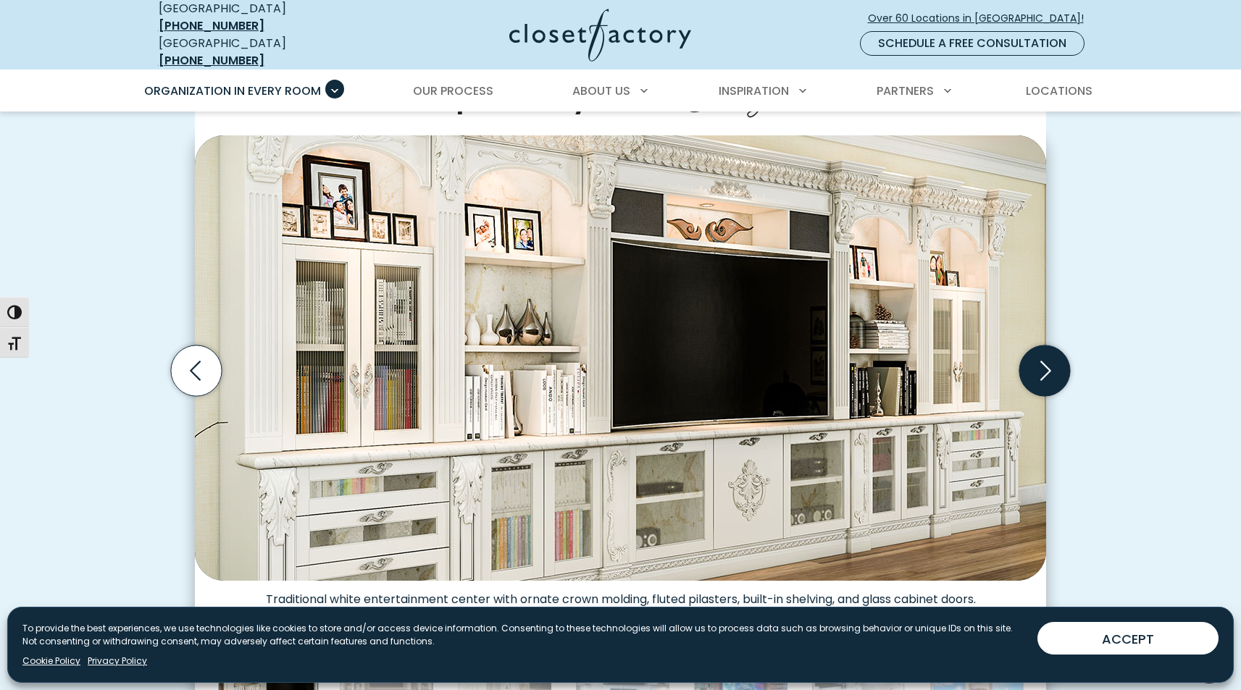
click at [1045, 356] on icon "Next slide" at bounding box center [1044, 371] width 51 height 51
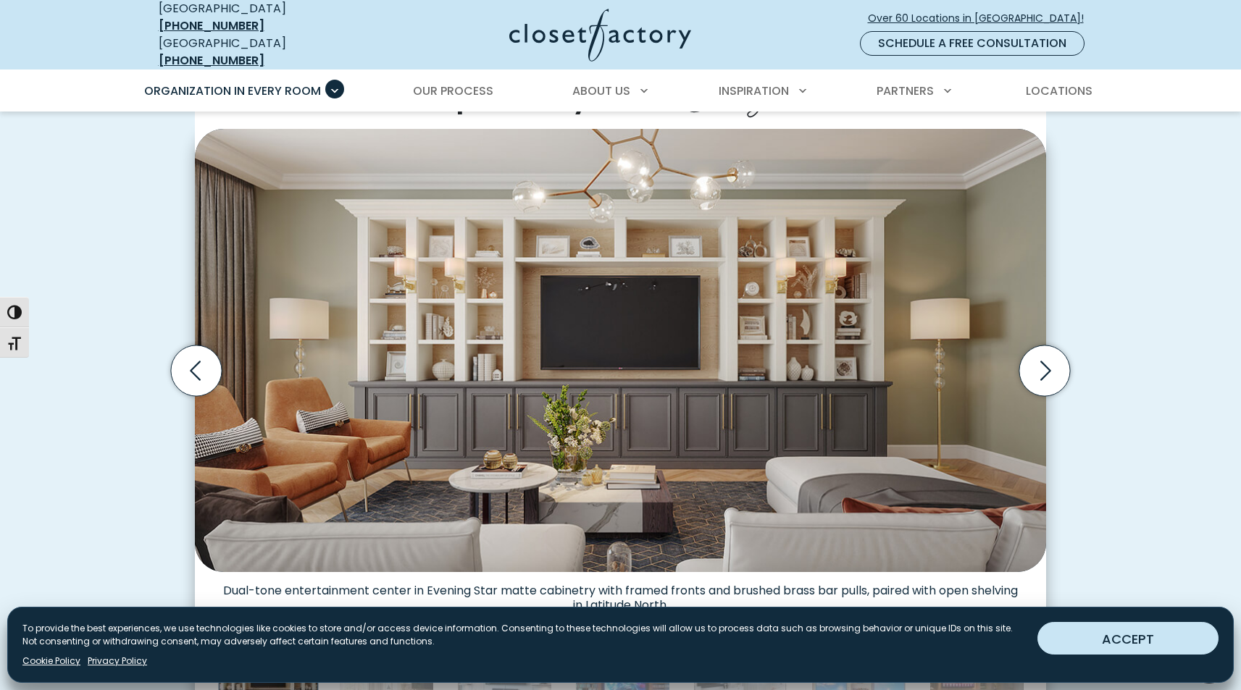
click at [1137, 638] on button "ACCEPT" at bounding box center [1127, 638] width 181 height 33
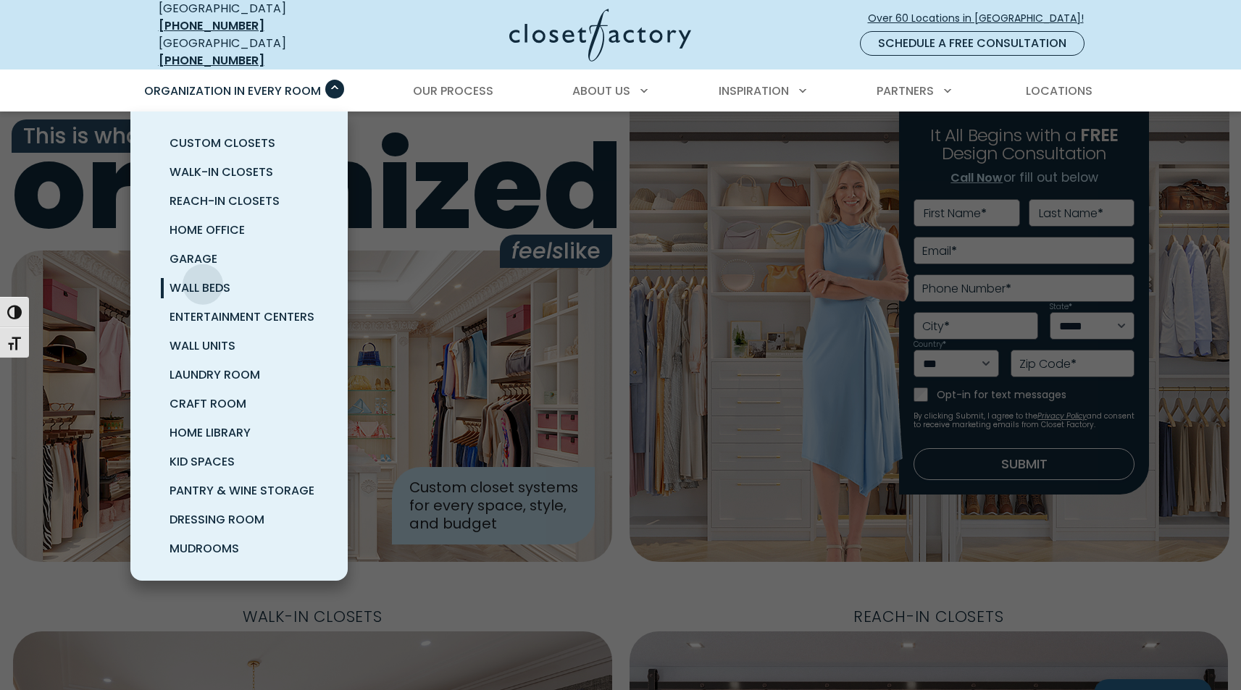
click at [203, 280] on span "Wall Beds" at bounding box center [200, 288] width 61 height 17
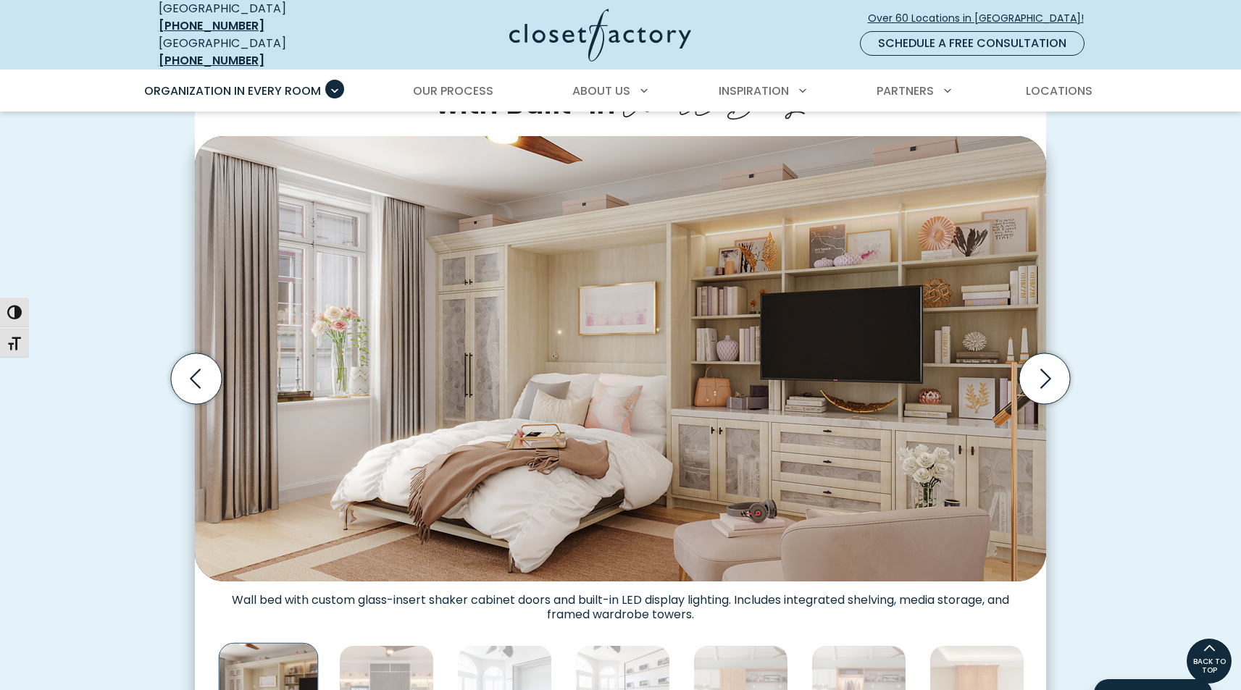
scroll to position [367, 0]
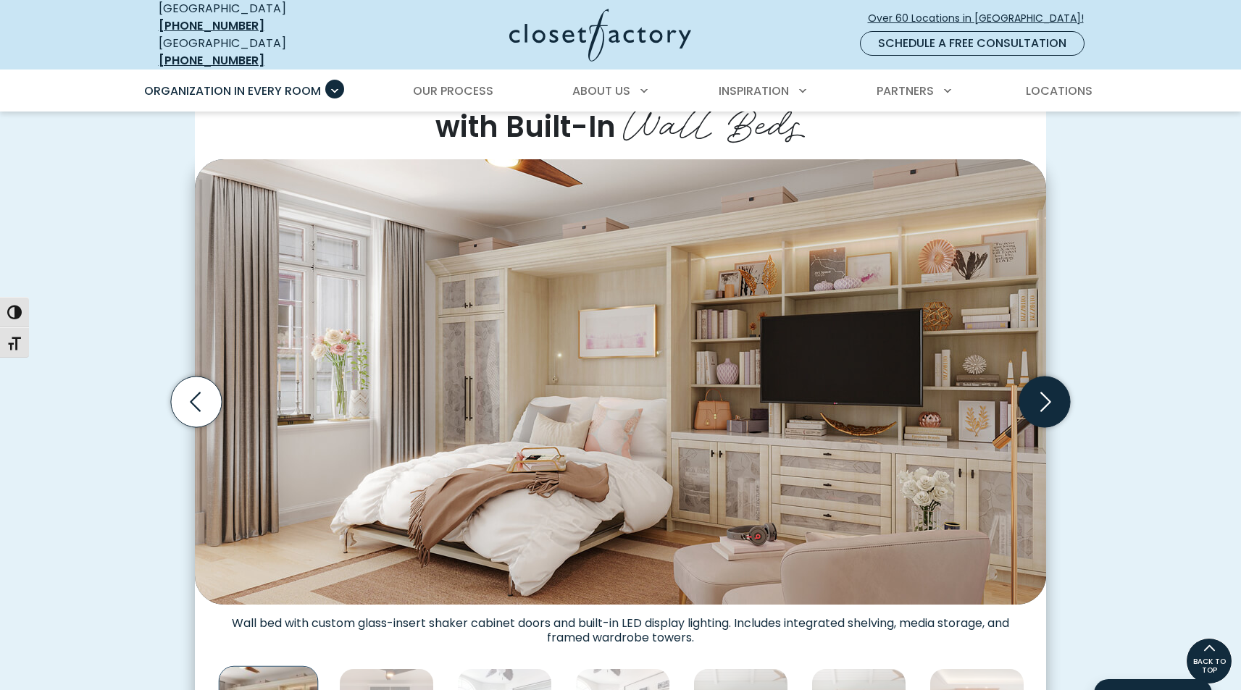
click at [1061, 394] on icon "Next slide" at bounding box center [1044, 402] width 51 height 51
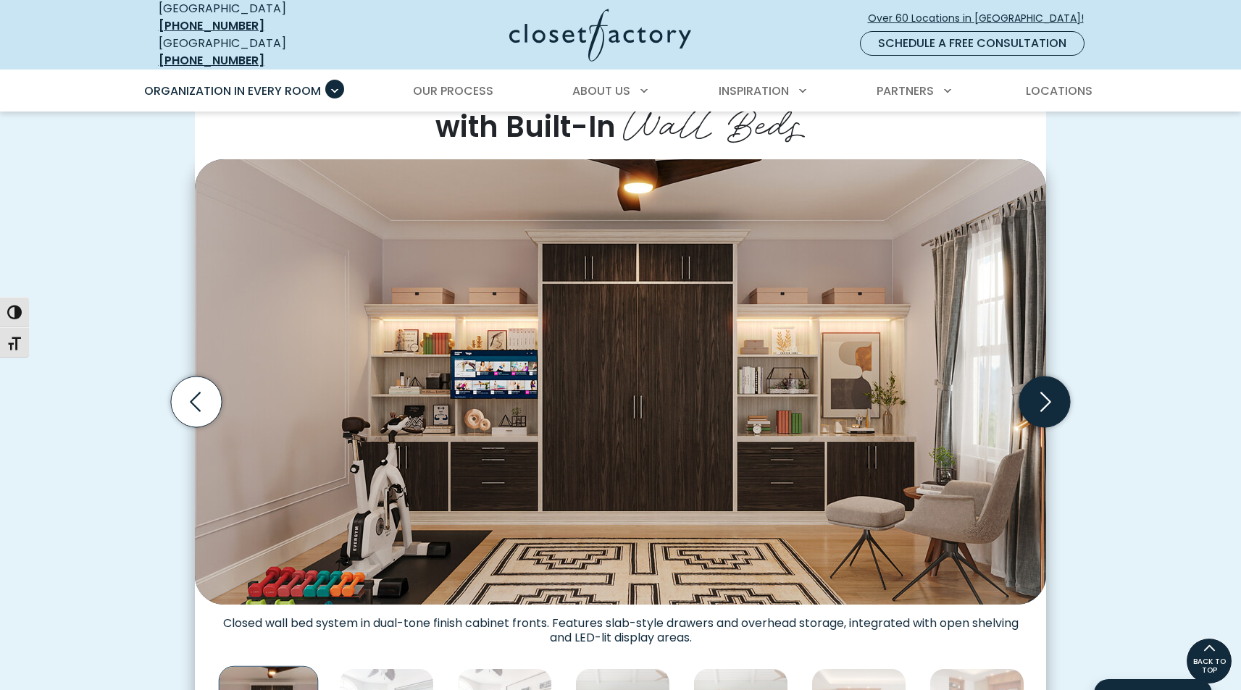
click at [1061, 394] on icon "Next slide" at bounding box center [1044, 402] width 51 height 51
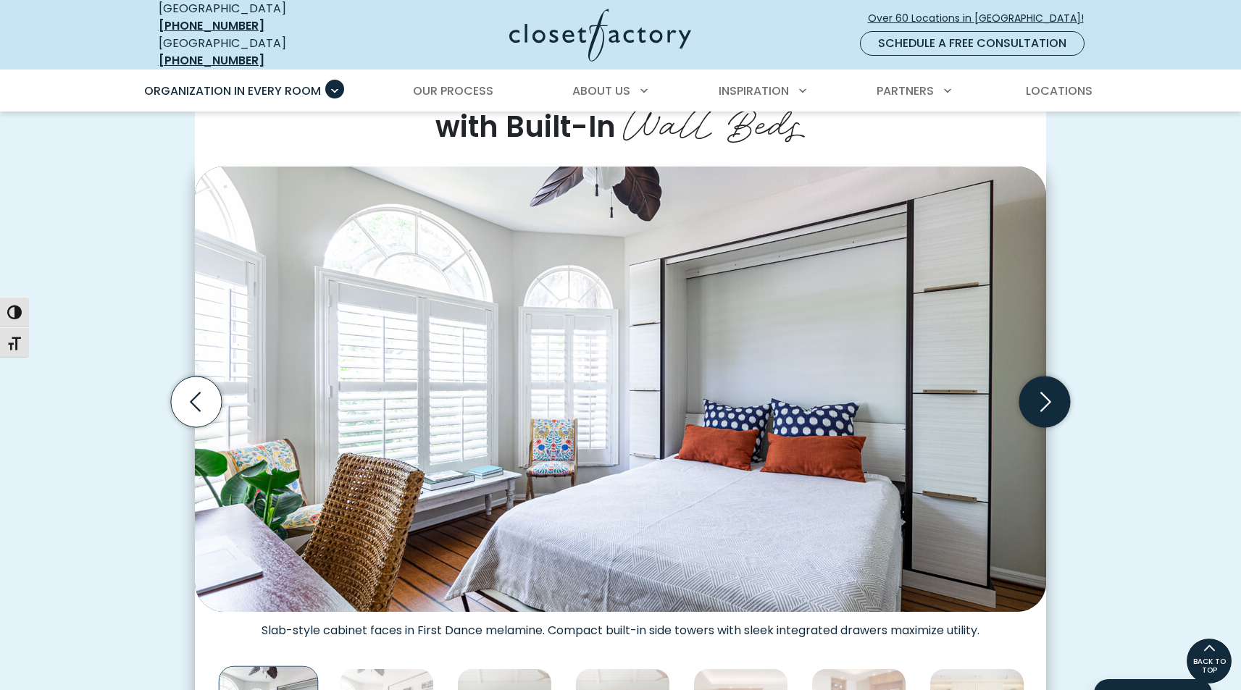
click at [1061, 394] on icon "Next slide" at bounding box center [1044, 402] width 51 height 51
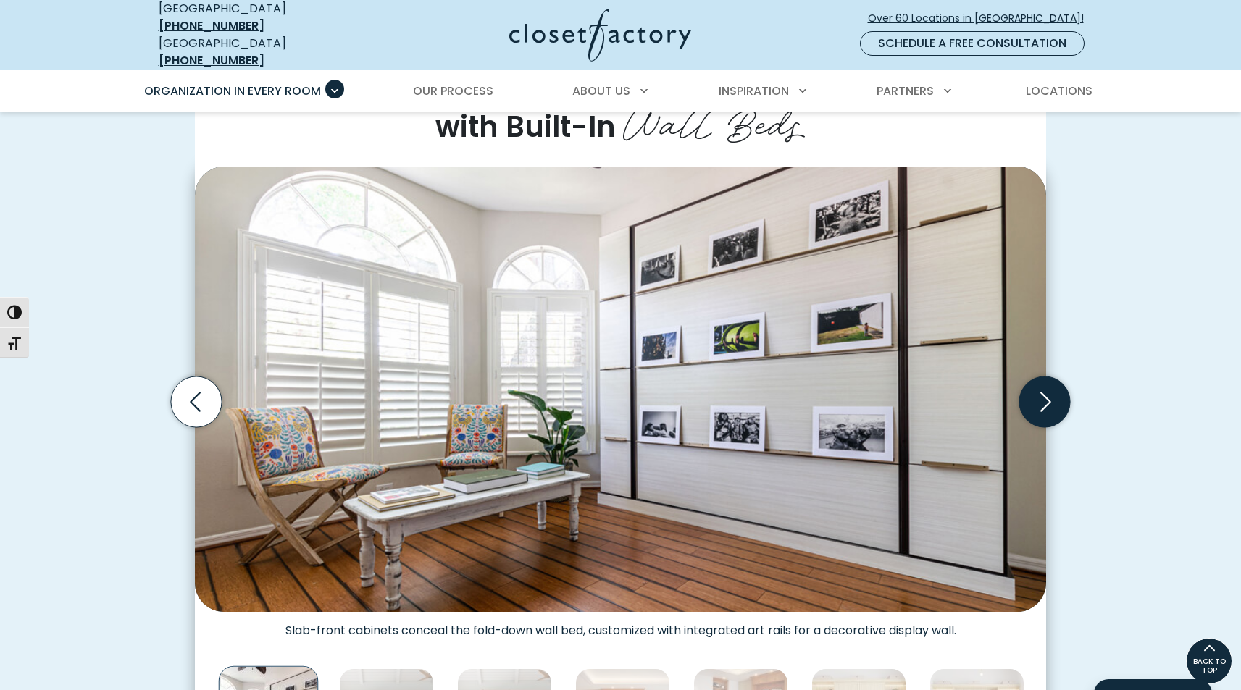
click at [1061, 394] on icon "Next slide" at bounding box center [1044, 402] width 51 height 51
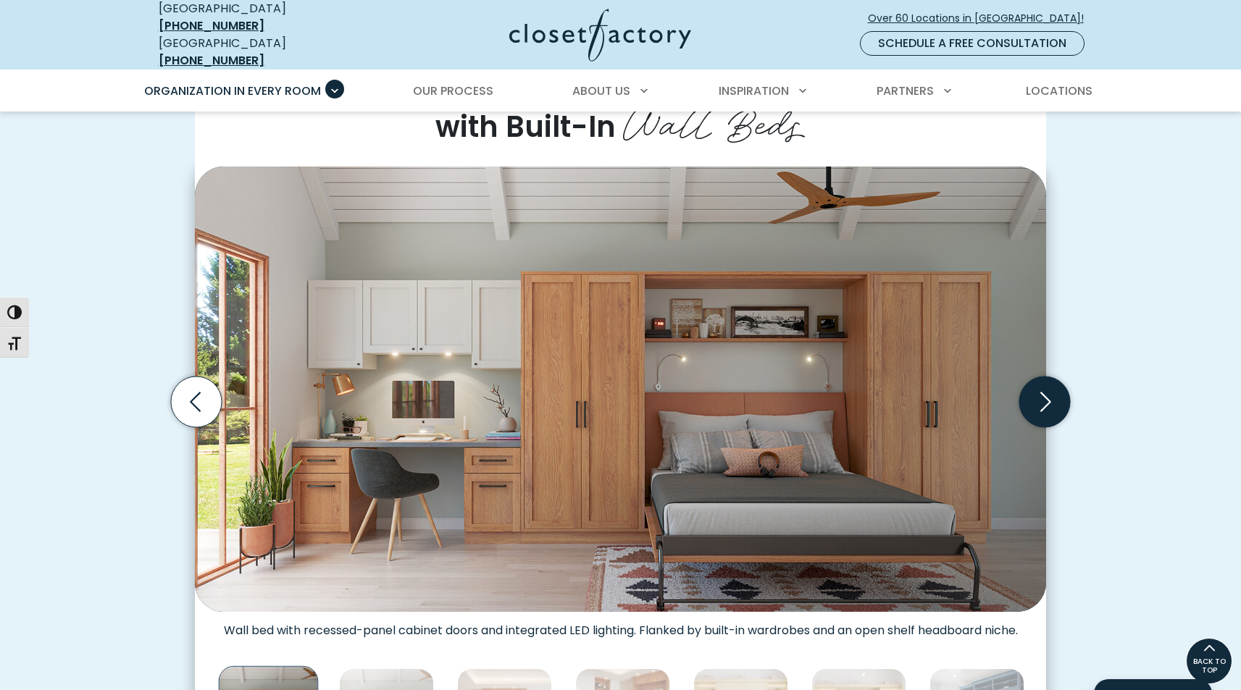
click at [1061, 394] on icon "Next slide" at bounding box center [1044, 402] width 51 height 51
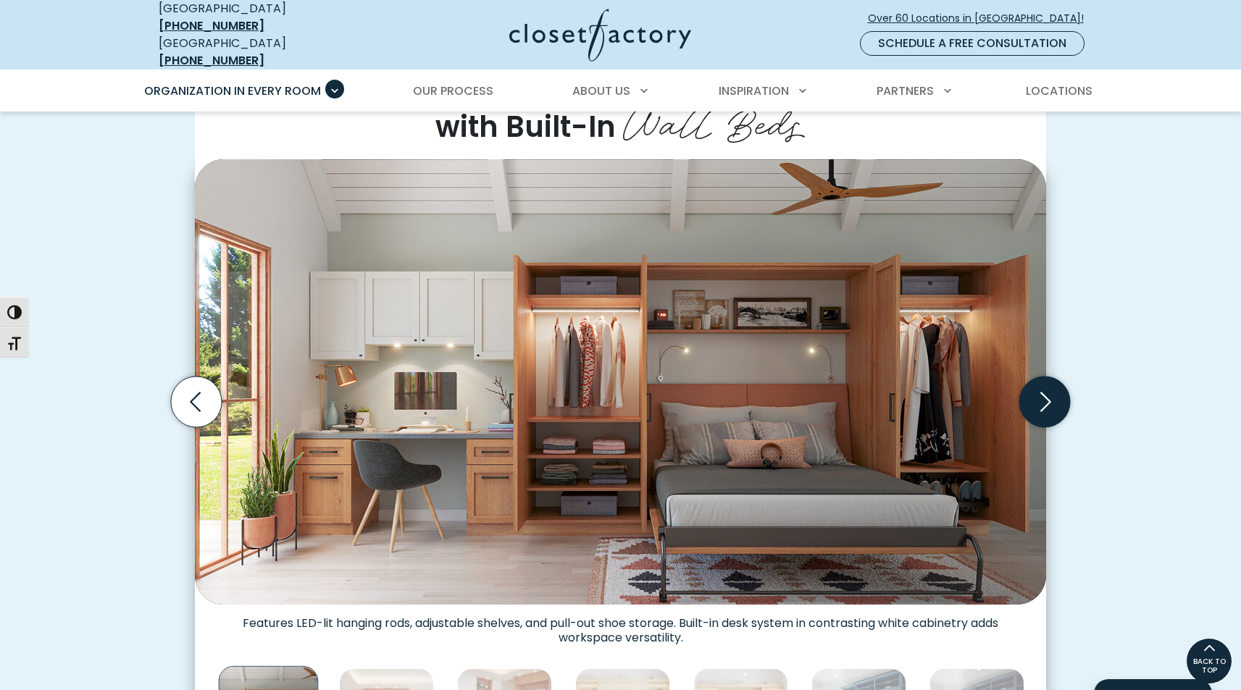
click at [1061, 394] on icon "Next slide" at bounding box center [1044, 402] width 51 height 51
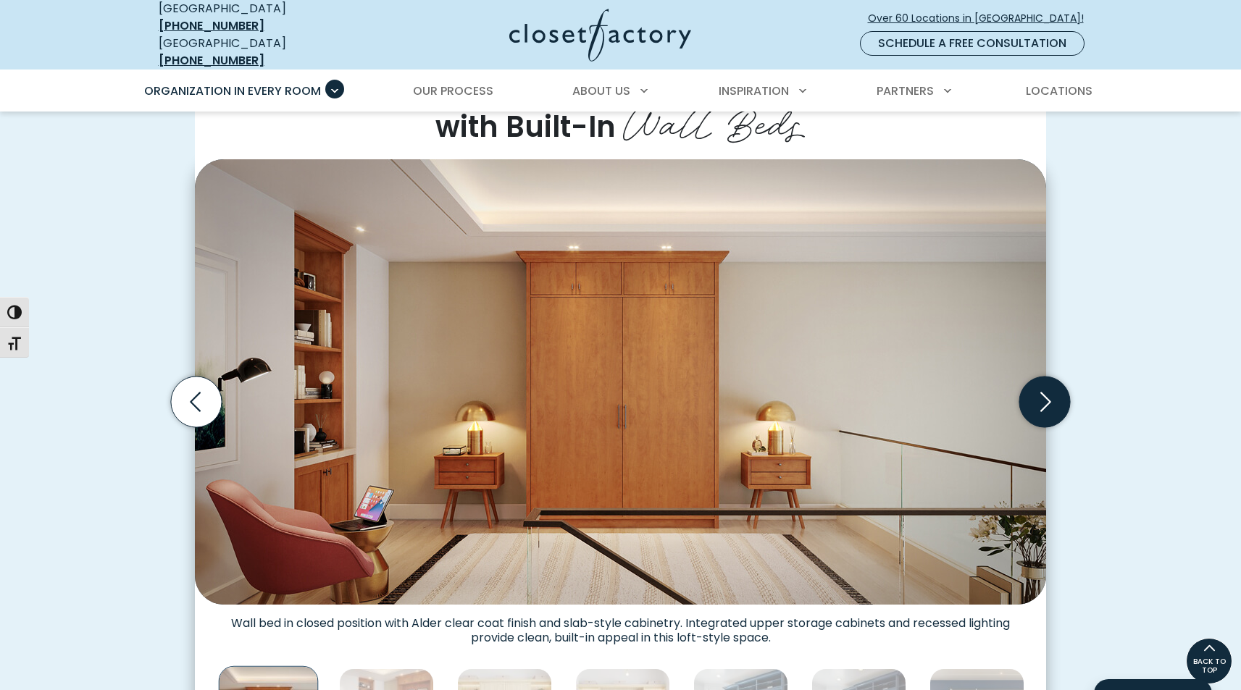
click at [1061, 394] on icon "Next slide" at bounding box center [1044, 402] width 51 height 51
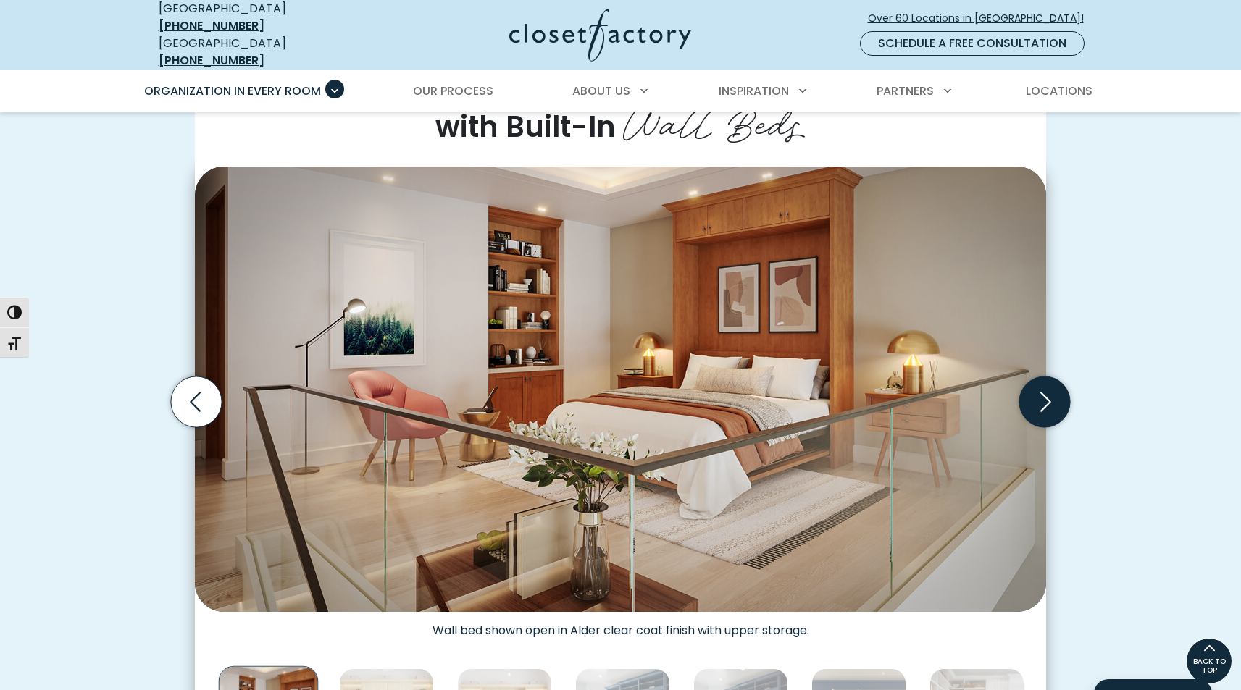
click at [1061, 394] on icon "Next slide" at bounding box center [1044, 402] width 51 height 51
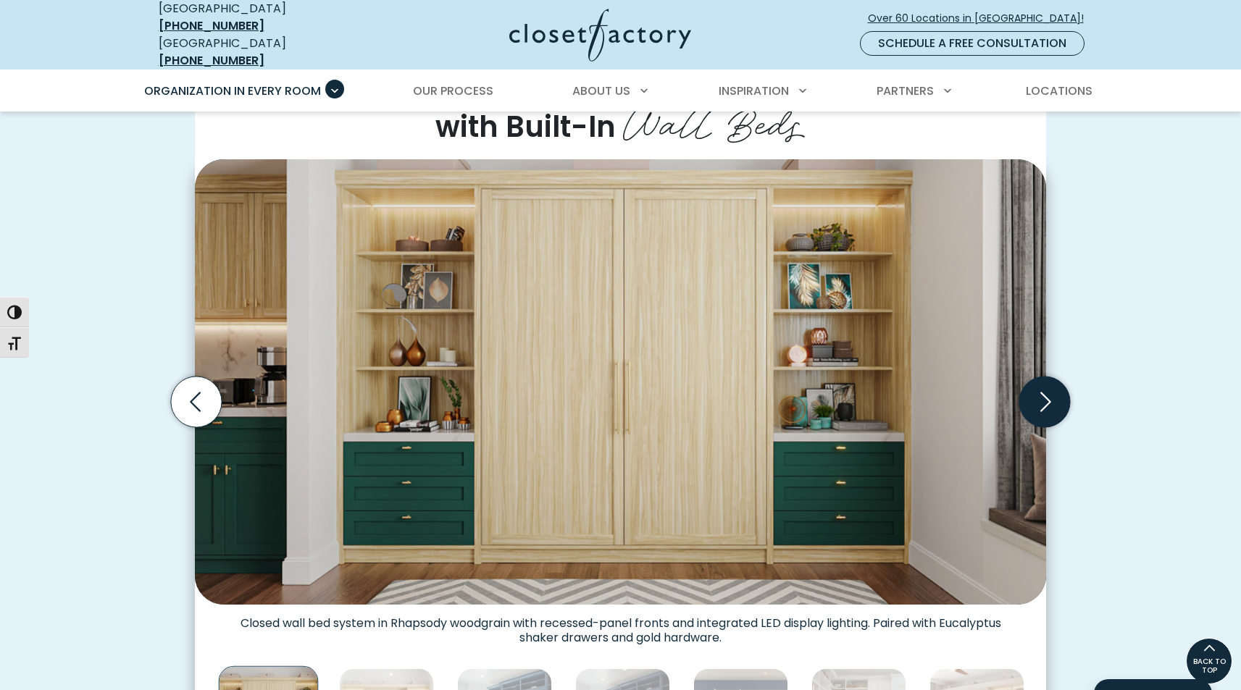
click at [1061, 394] on icon "Next slide" at bounding box center [1044, 402] width 51 height 51
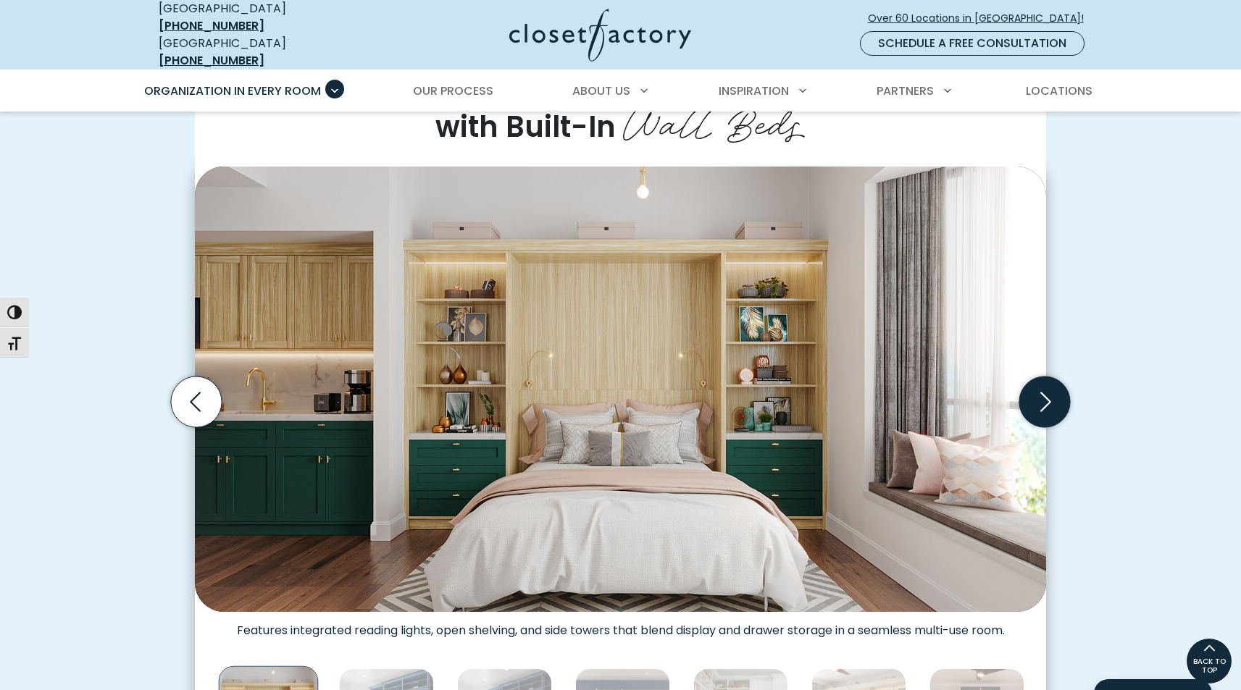
click at [1061, 394] on icon "Next slide" at bounding box center [1044, 402] width 51 height 51
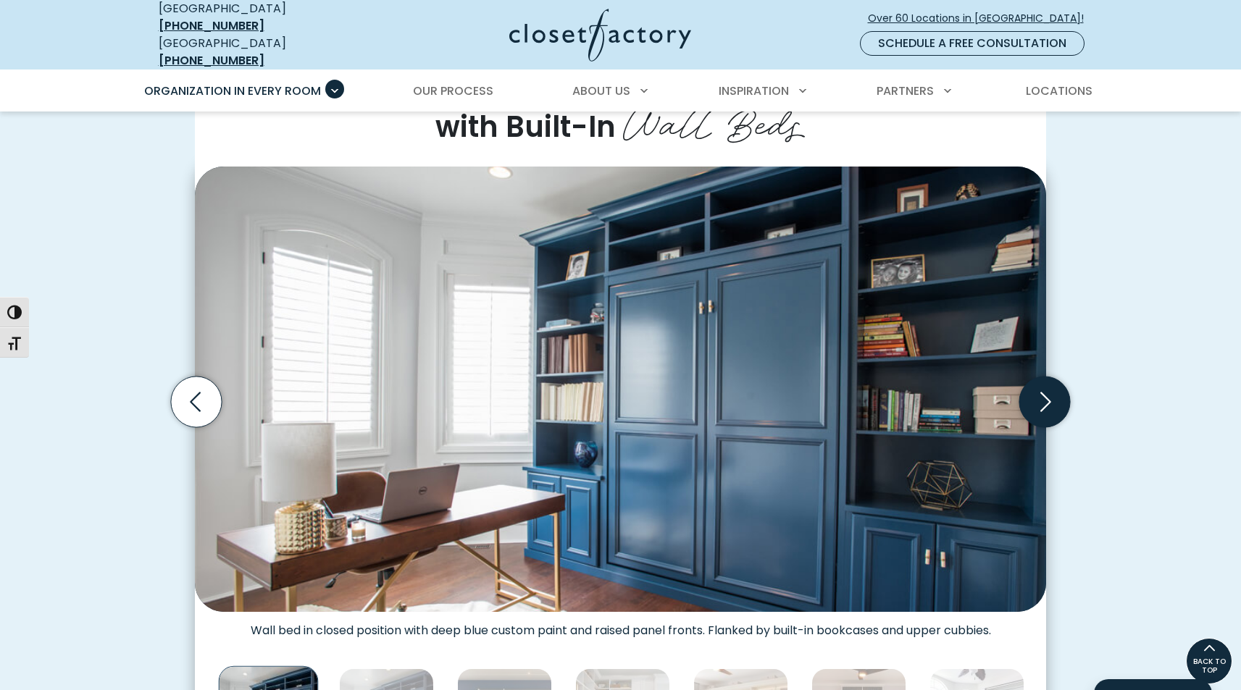
click at [1061, 394] on icon "Next slide" at bounding box center [1044, 402] width 51 height 51
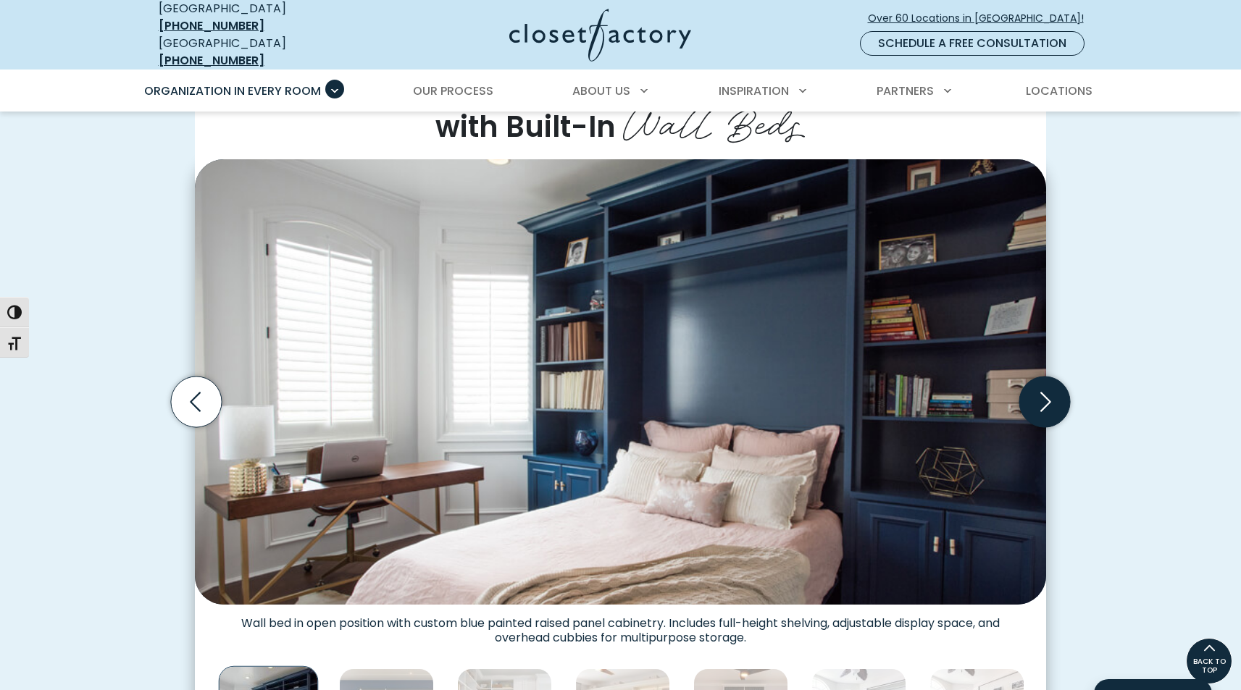
click at [1061, 394] on icon "Next slide" at bounding box center [1044, 402] width 51 height 51
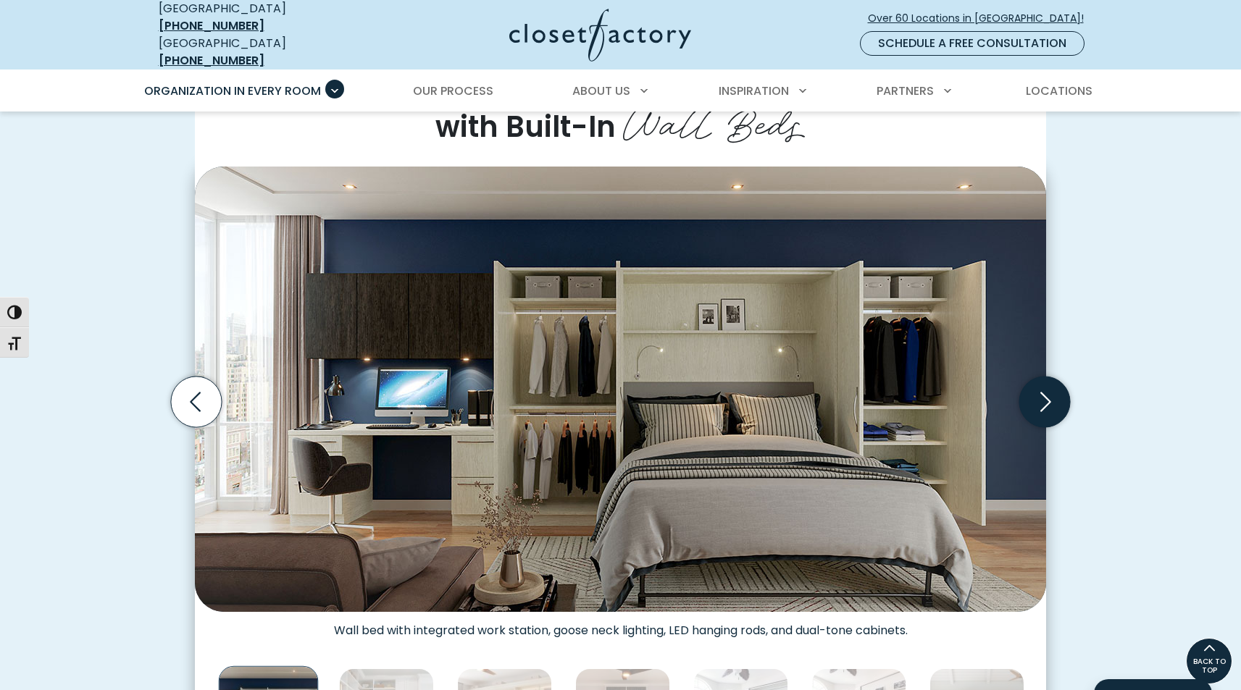
click at [1061, 394] on icon "Next slide" at bounding box center [1044, 402] width 51 height 51
